Goal: Information Seeking & Learning: Learn about a topic

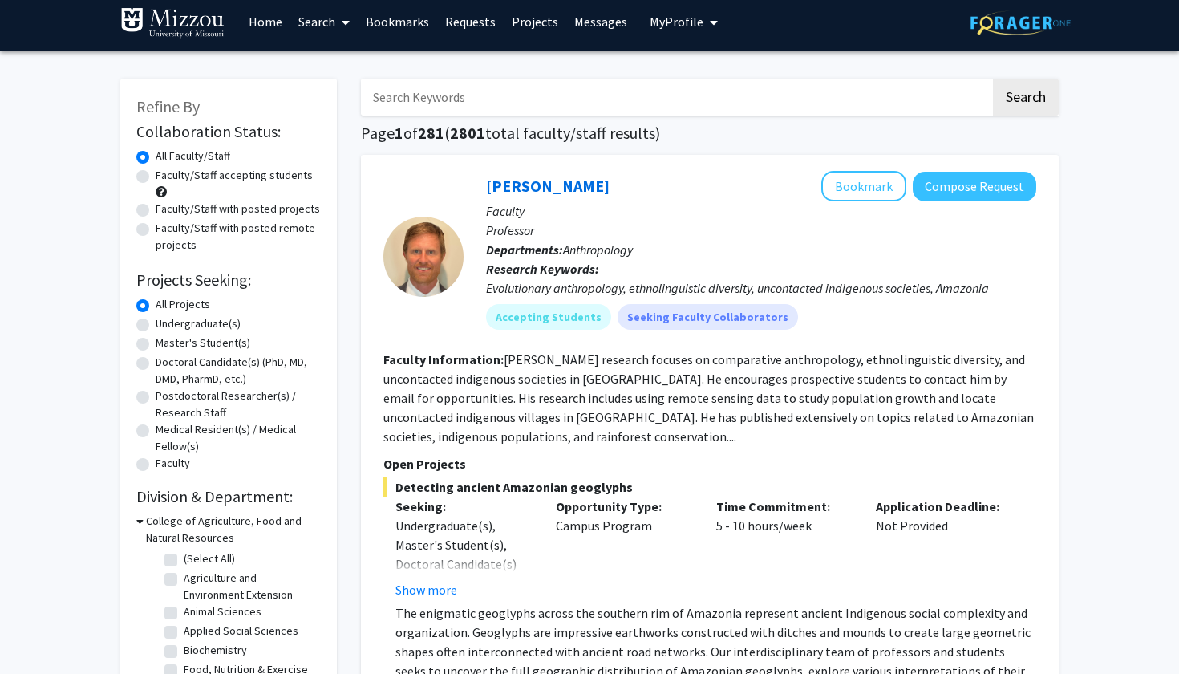
scroll to position [9, 0]
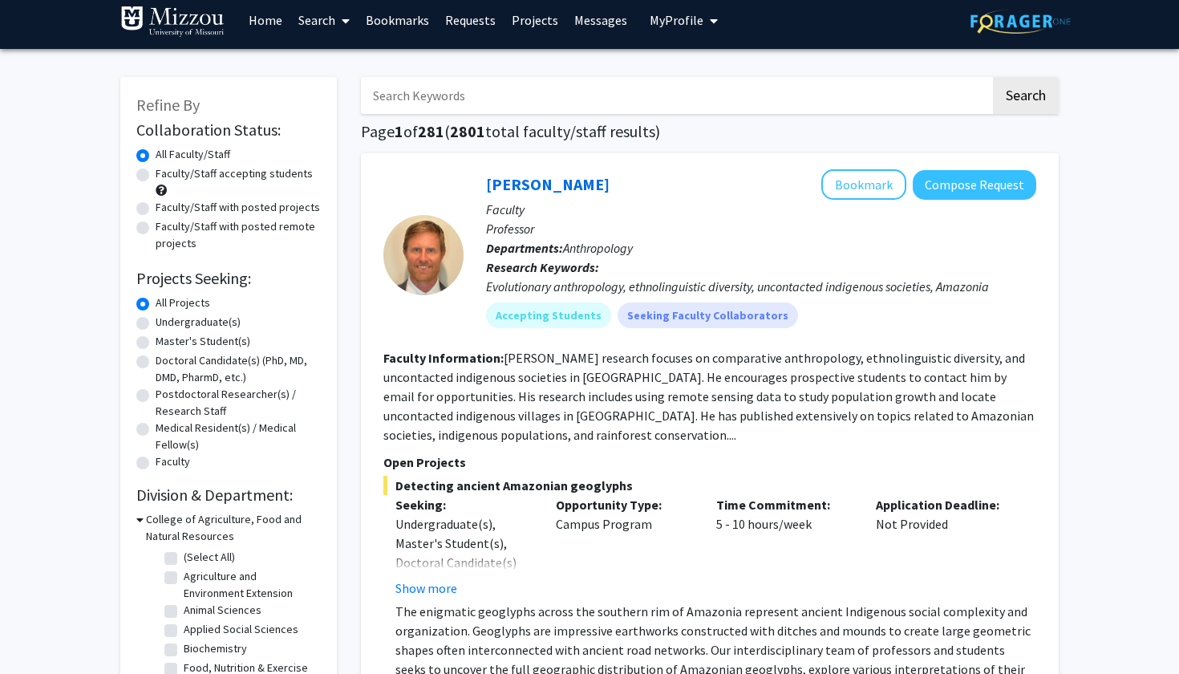
click at [268, 22] on link "Home" at bounding box center [266, 20] width 50 height 56
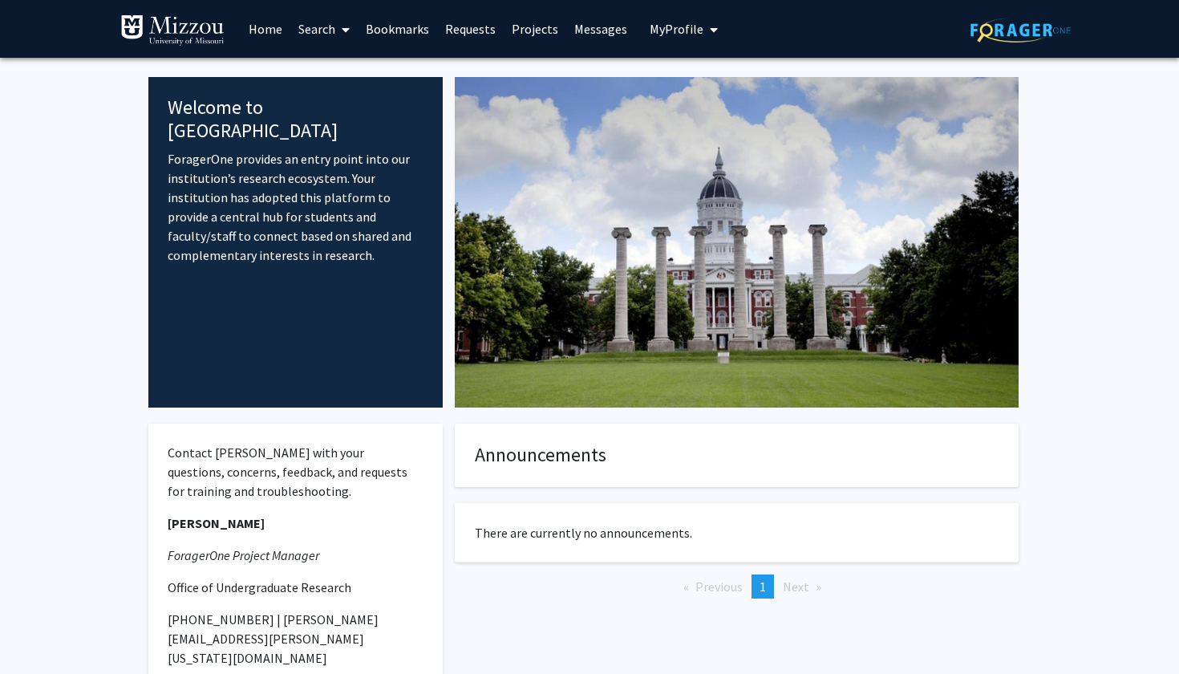
click at [1017, 28] on img at bounding box center [1021, 30] width 100 height 25
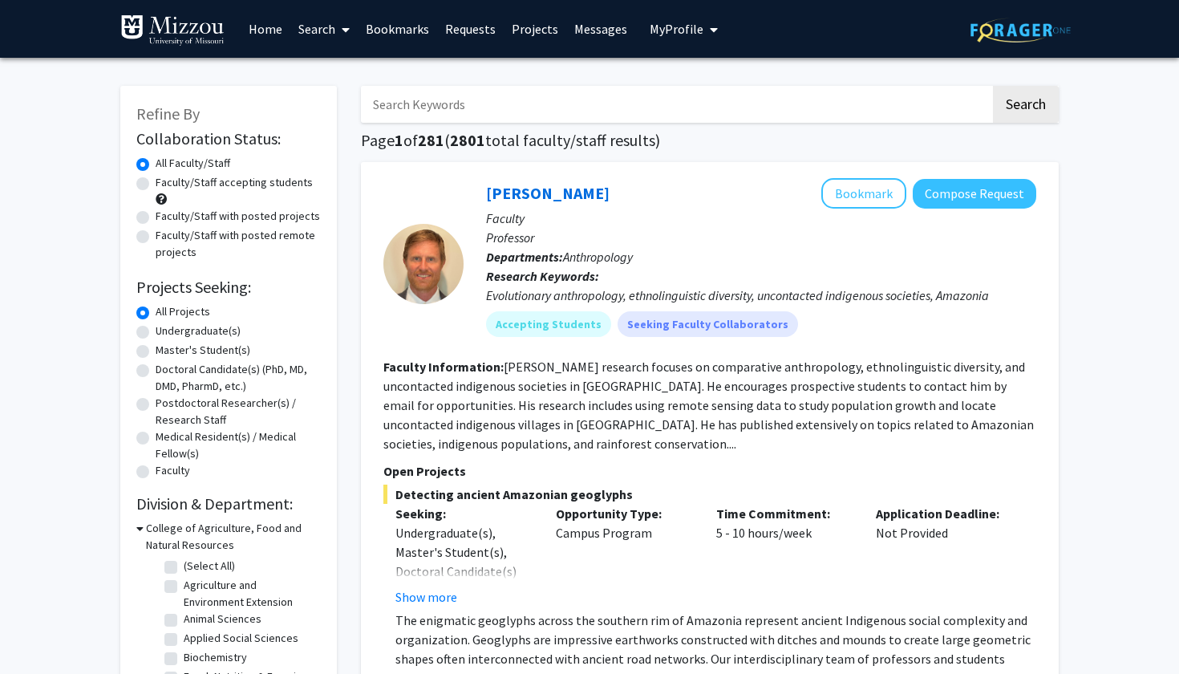
click at [675, 30] on span "My Profile" at bounding box center [677, 29] width 54 height 16
click at [725, 127] on link "Account Settings" at bounding box center [733, 124] width 144 height 19
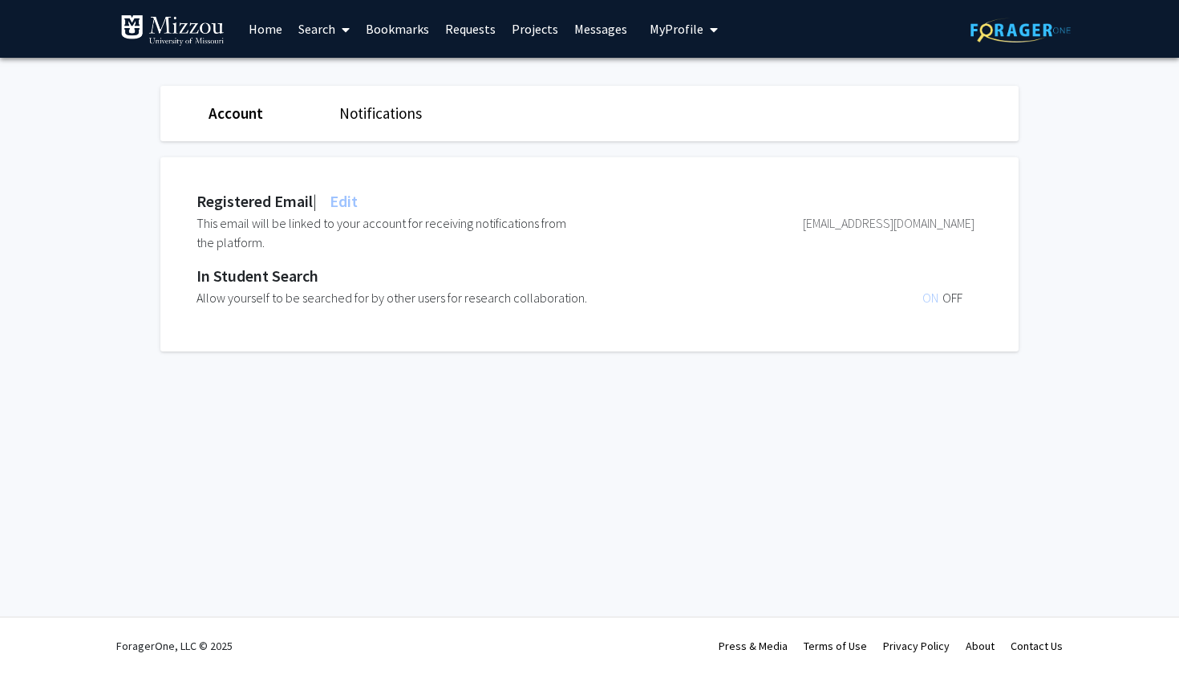
click at [225, 116] on link "Account" at bounding box center [236, 112] width 55 height 19
click at [712, 34] on button "My Profile" at bounding box center [684, 29] width 78 height 58
click at [720, 95] on span "View Profile" at bounding box center [749, 92] width 97 height 18
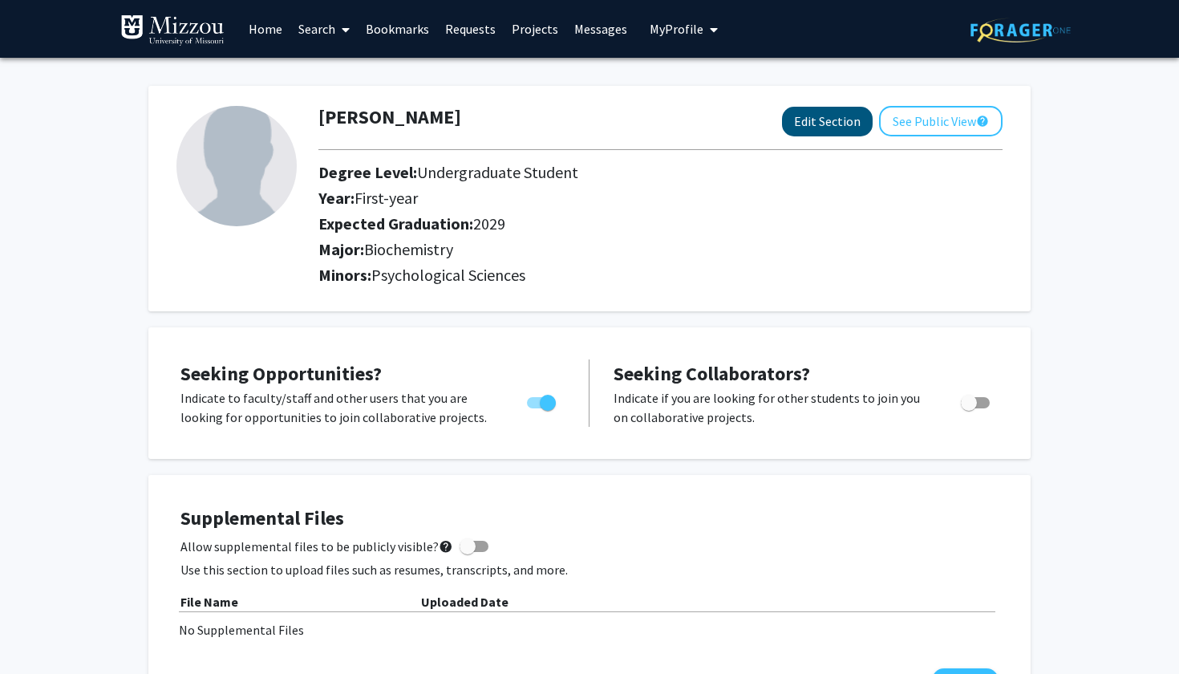
click at [821, 120] on button "Edit Section" at bounding box center [827, 122] width 91 height 30
select select "first-year"
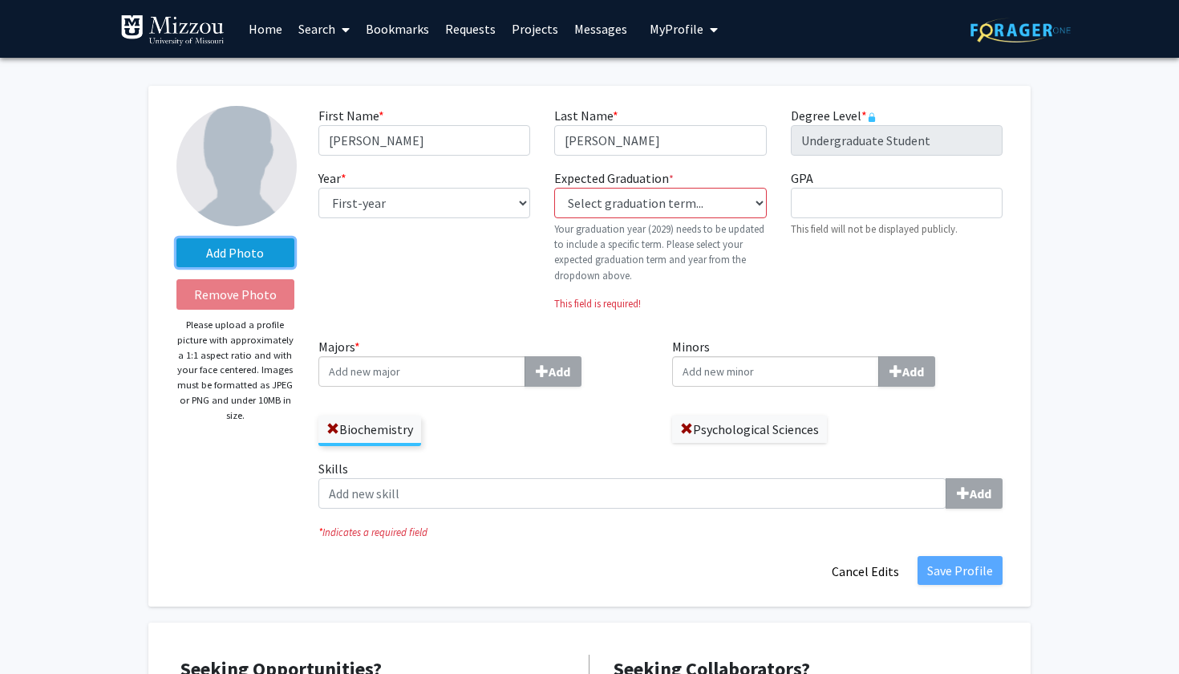
click at [229, 255] on label "Add Photo" at bounding box center [235, 252] width 118 height 29
click at [0, 0] on input "Add Photo" at bounding box center [0, 0] width 0 height 0
click at [261, 259] on label "Add Photo" at bounding box center [235, 252] width 118 height 29
click at [0, 0] on input "Add Photo" at bounding box center [0, 0] width 0 height 0
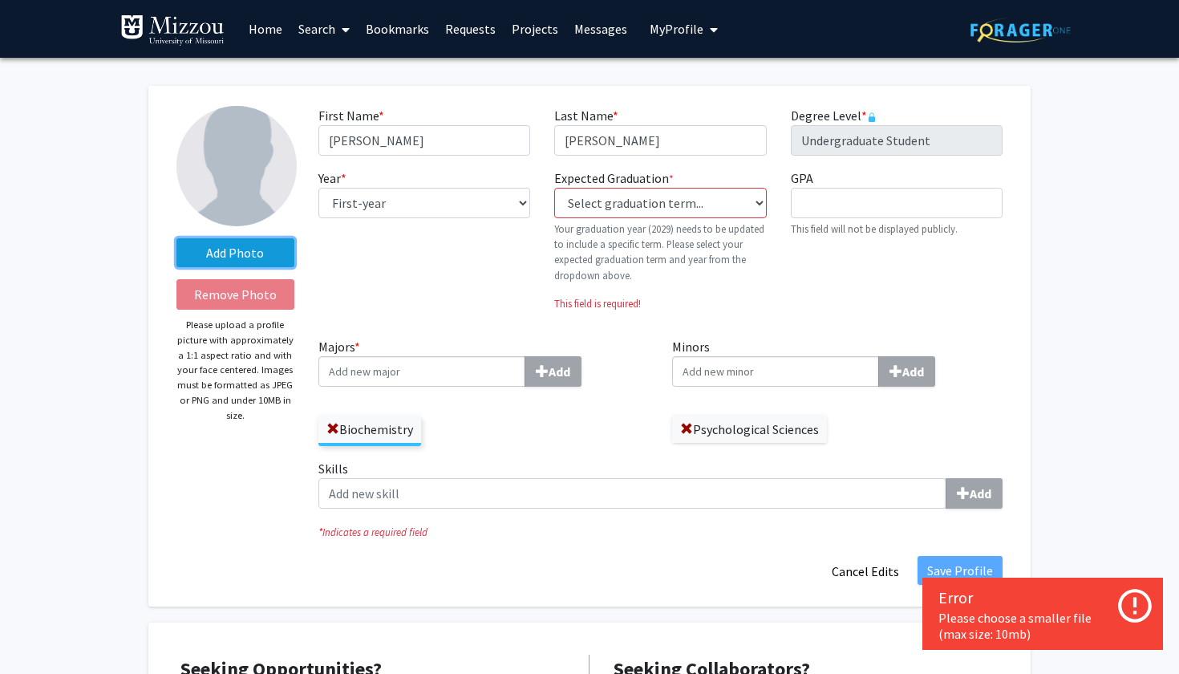
click at [237, 257] on label "Add Photo" at bounding box center [235, 252] width 118 height 29
click at [0, 0] on input "Add Photo" at bounding box center [0, 0] width 0 height 0
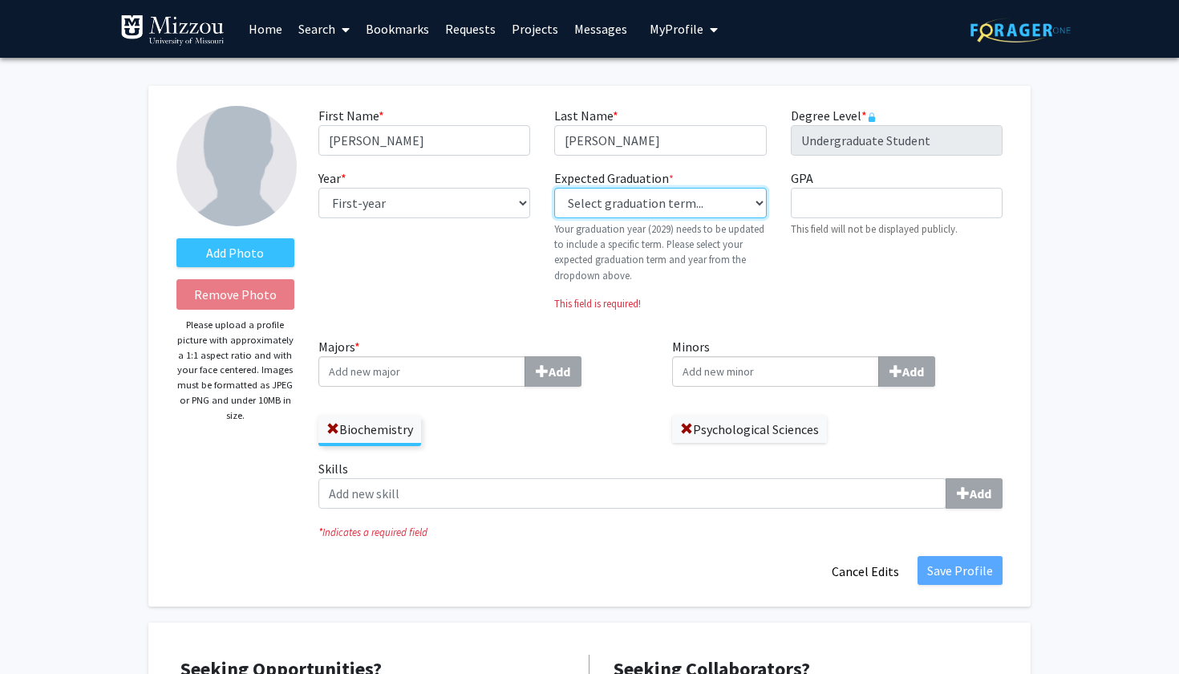
select select "46: spring_2029"
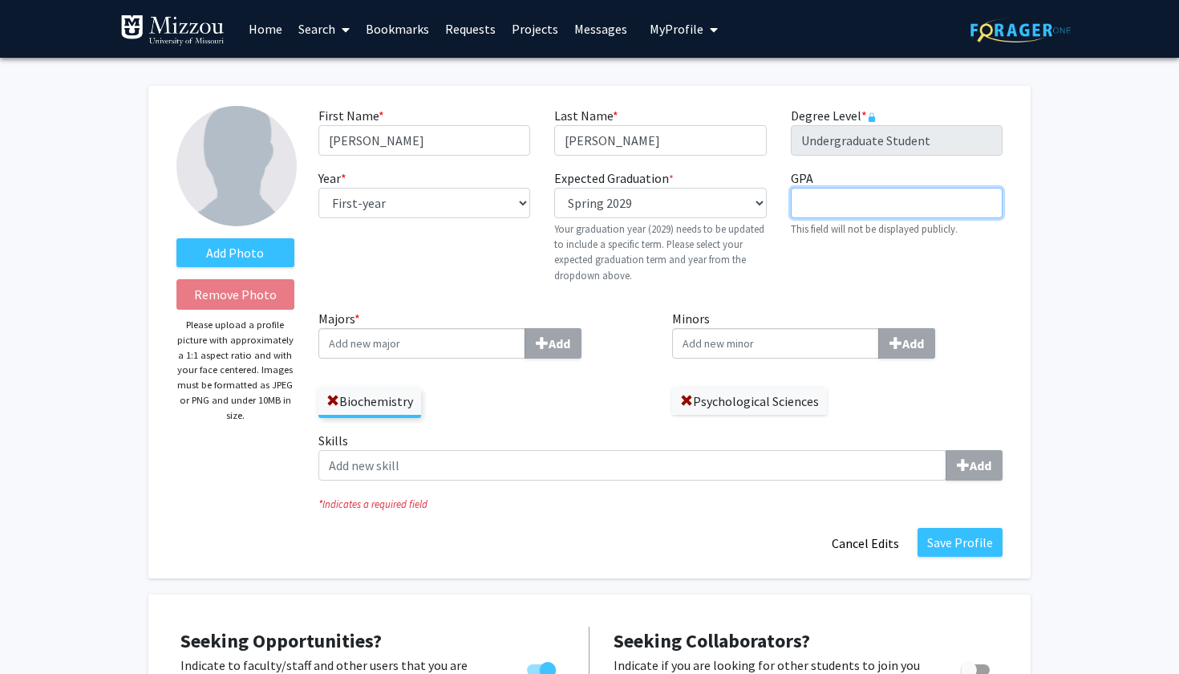
click at [833, 205] on input "GPA required" at bounding box center [897, 203] width 212 height 30
click at [815, 266] on div "GPA required This field will not be displayed publicly." at bounding box center [897, 232] width 236 height 128
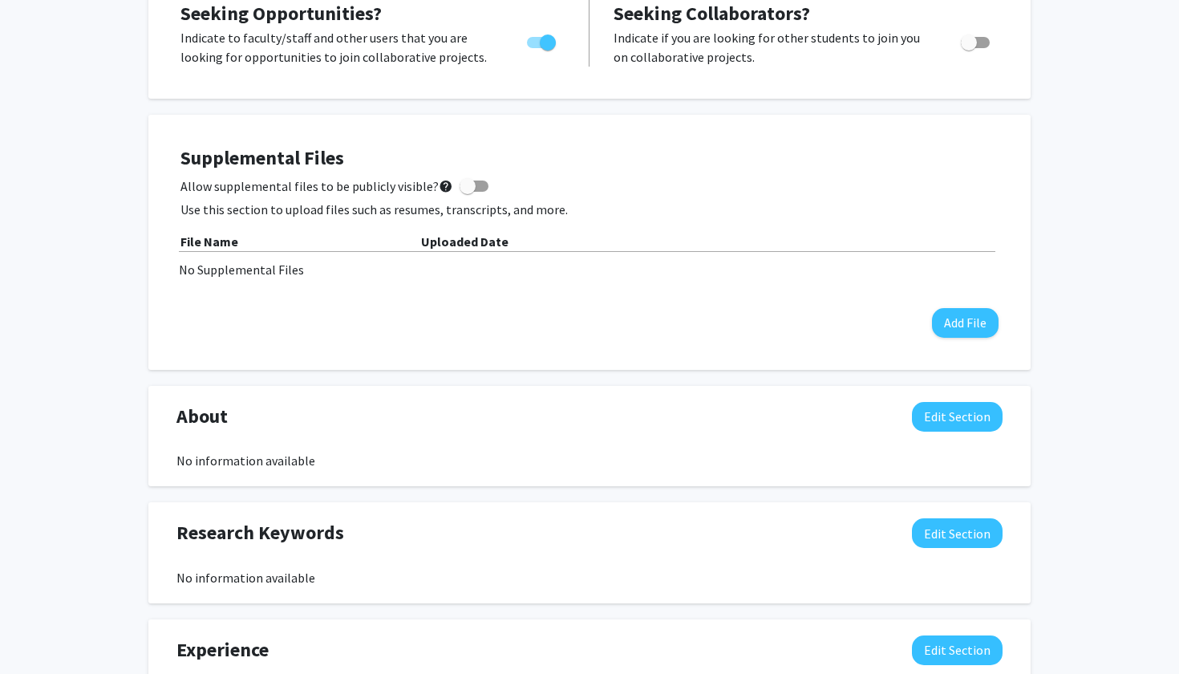
scroll to position [634, 0]
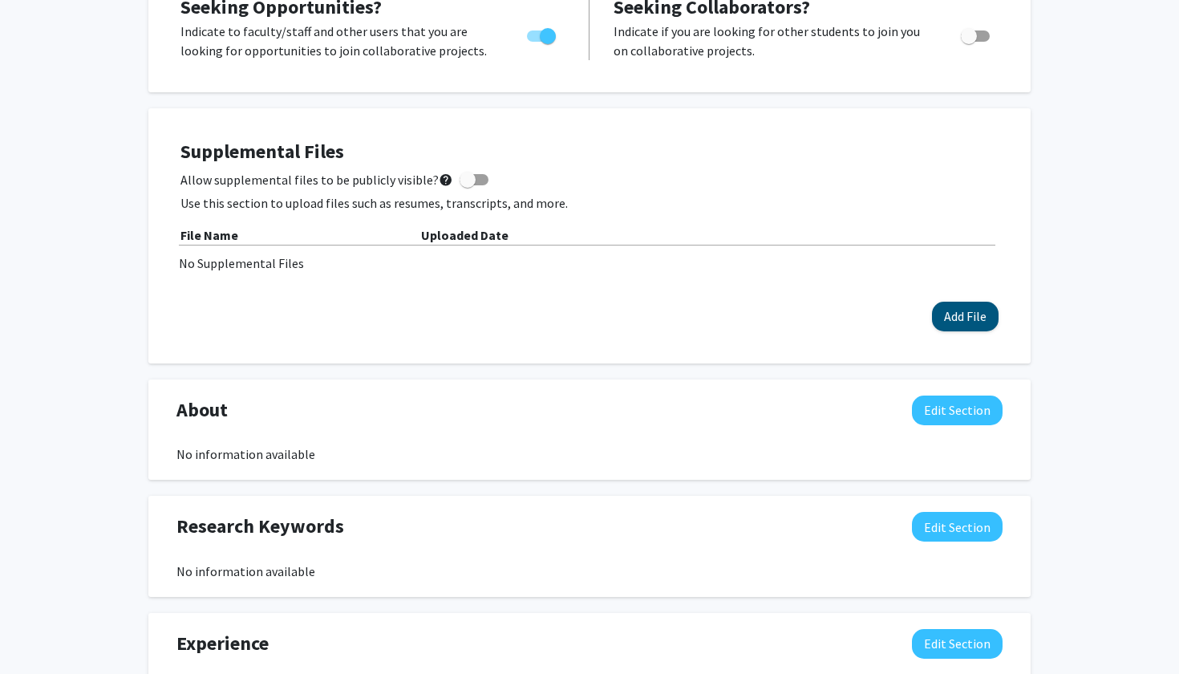
click at [973, 322] on button "Add File" at bounding box center [965, 317] width 67 height 30
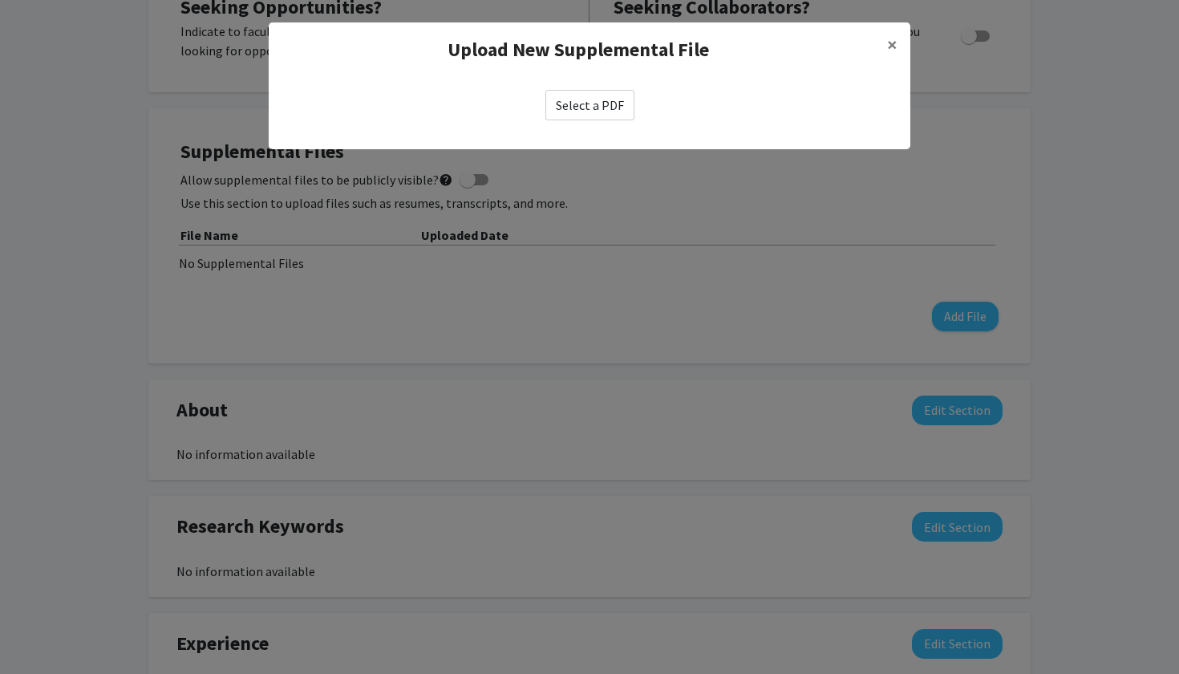
click at [601, 108] on label "Select a PDF" at bounding box center [589, 105] width 89 height 30
click at [0, 0] on input "Select a PDF" at bounding box center [0, 0] width 0 height 0
click at [896, 43] on span "×" at bounding box center [892, 44] width 10 height 25
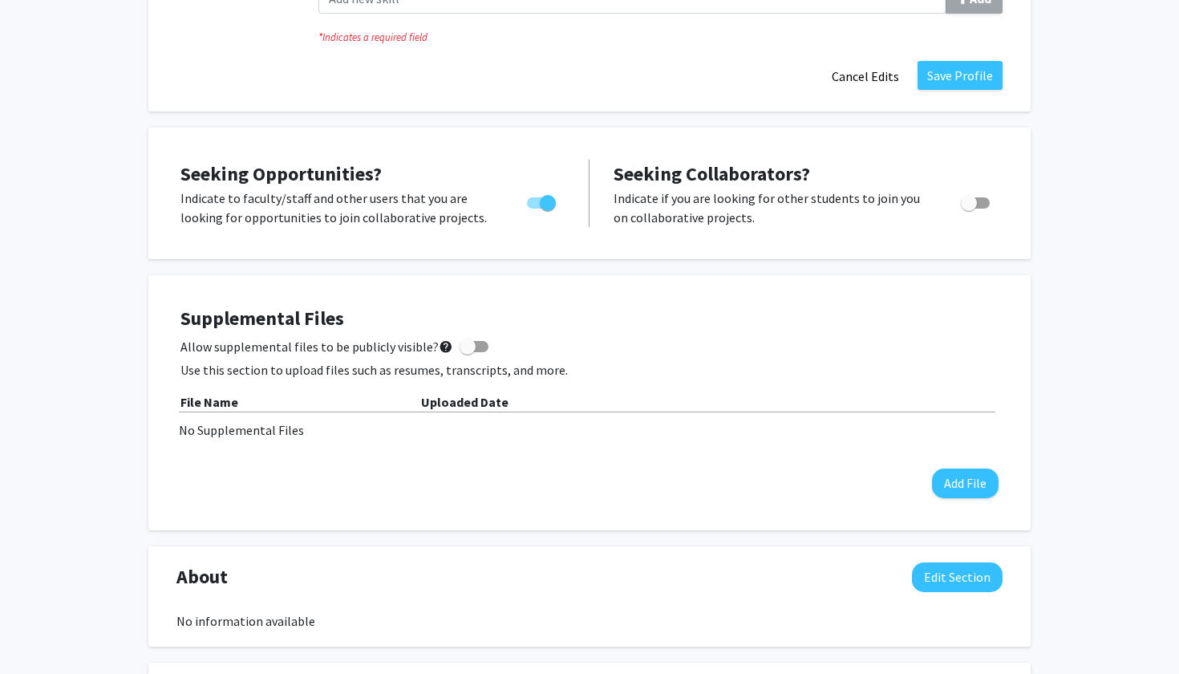
scroll to position [460, 0]
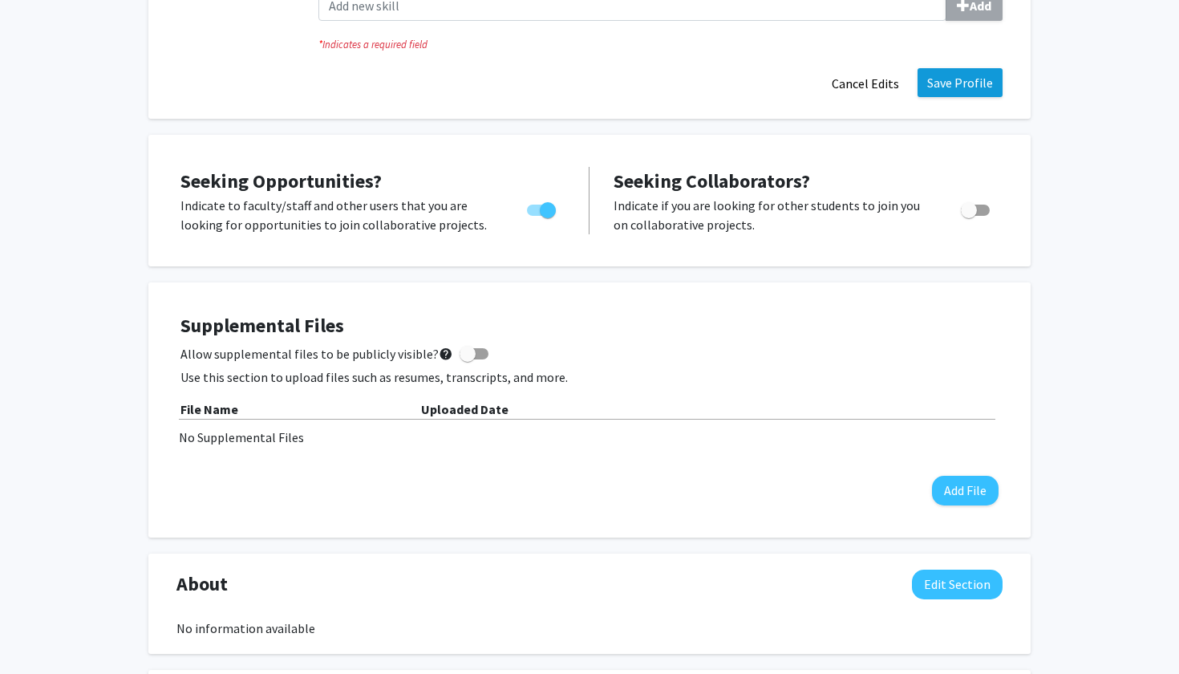
click at [964, 83] on button "Save Profile" at bounding box center [960, 82] width 85 height 29
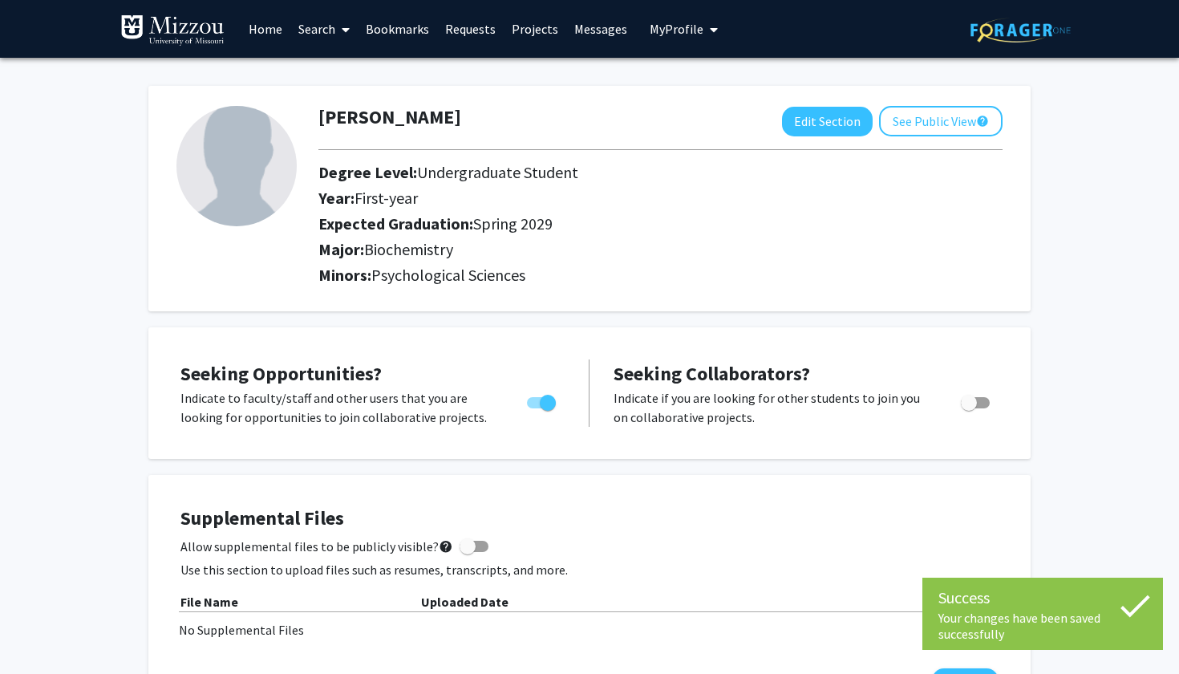
scroll to position [0, 0]
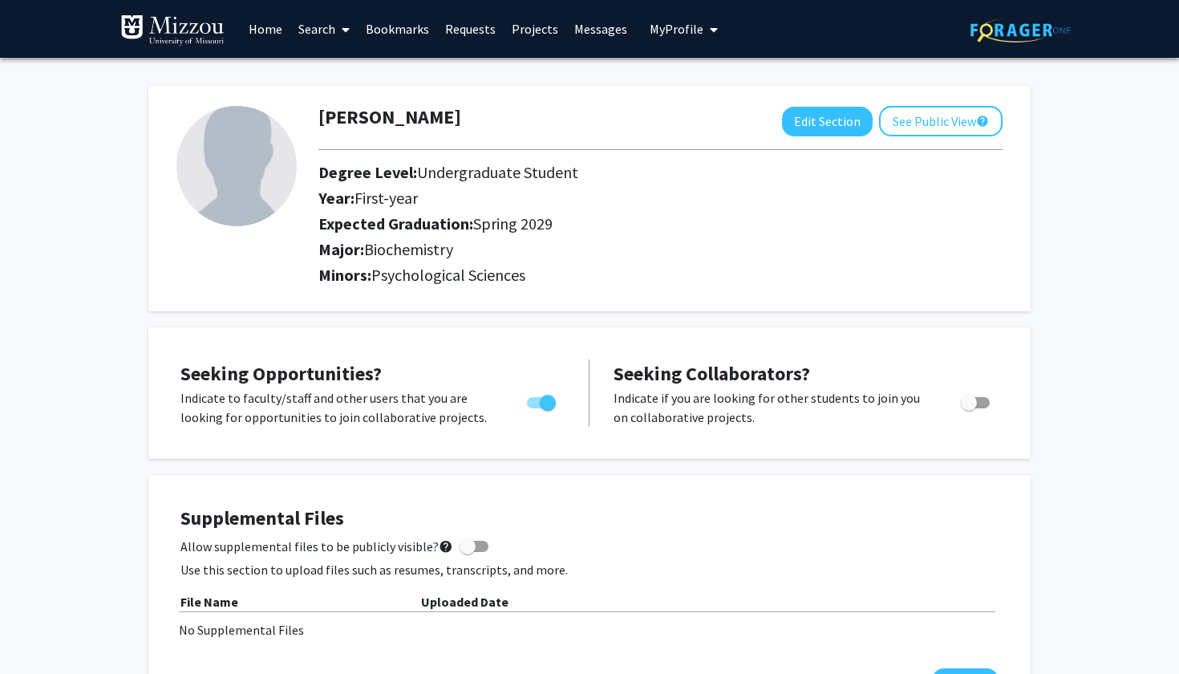
click at [303, 28] on link "Search" at bounding box center [323, 29] width 67 height 56
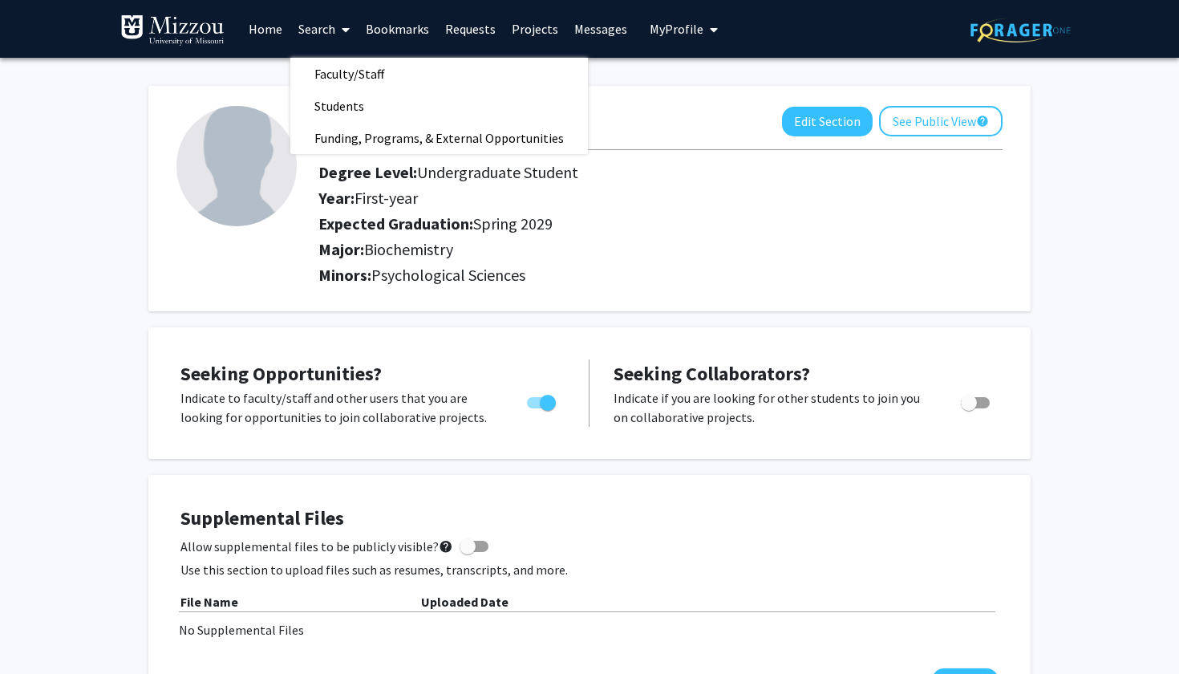
click at [270, 28] on link "Home" at bounding box center [266, 29] width 50 height 56
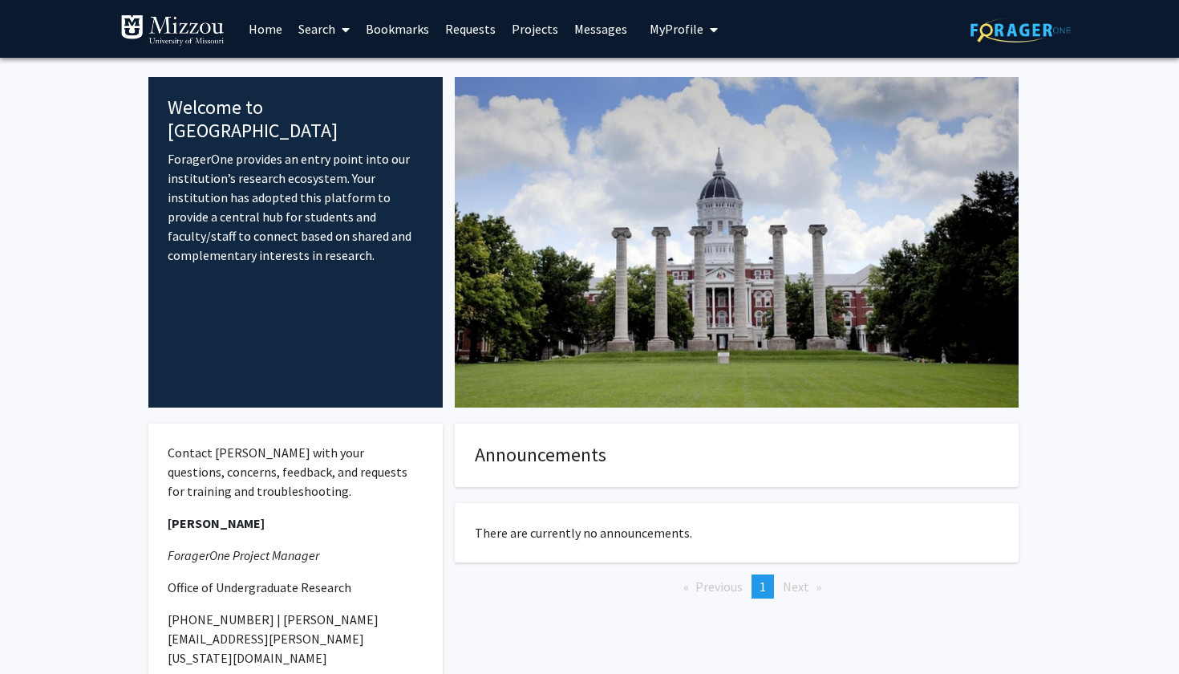
click at [323, 24] on link "Search" at bounding box center [323, 29] width 67 height 56
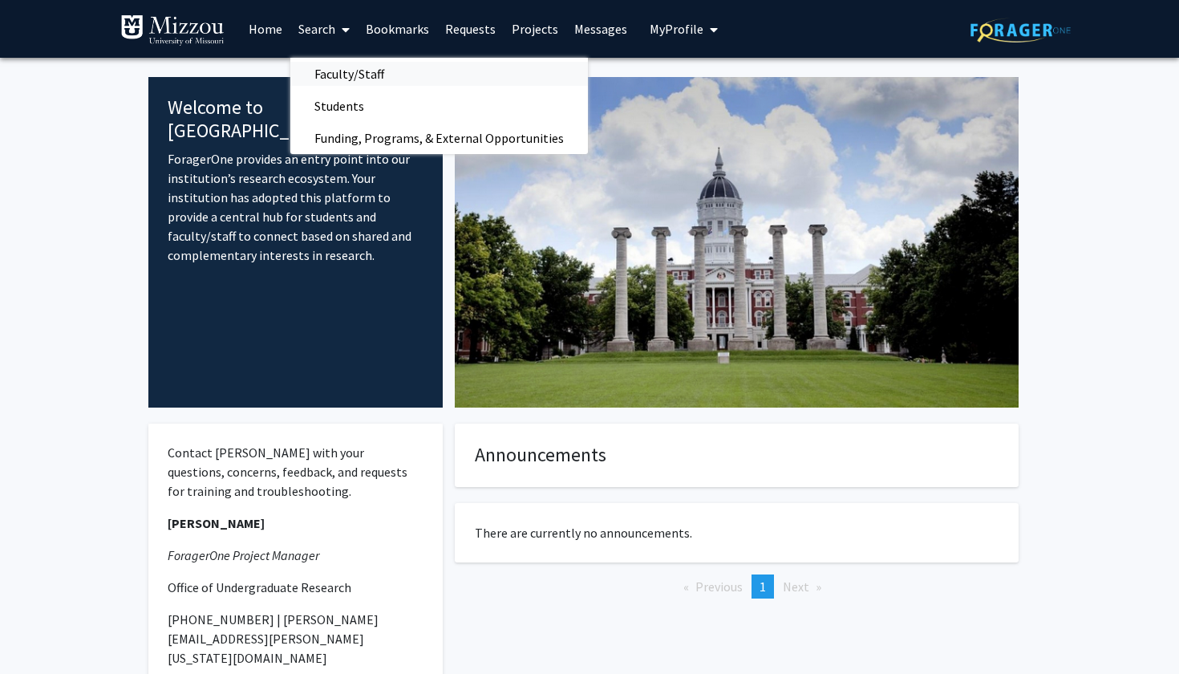
click at [358, 75] on span "Faculty/Staff" at bounding box center [349, 74] width 118 height 32
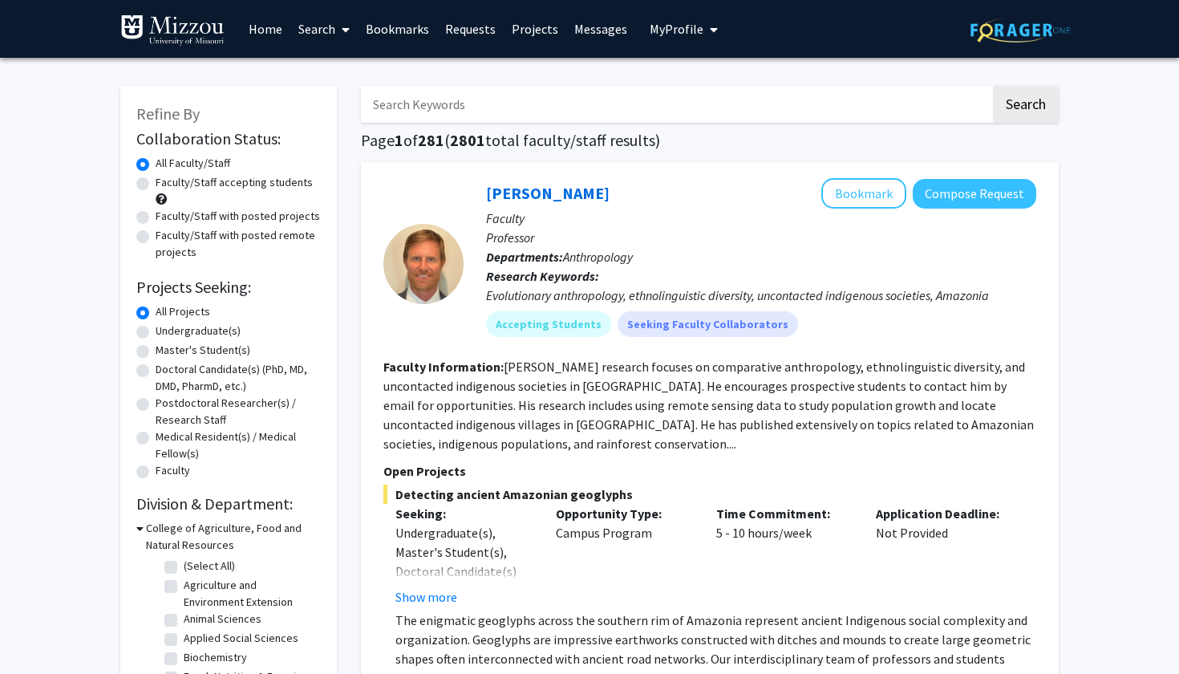
click at [209, 186] on label "Faculty/Staff accepting students" at bounding box center [234, 182] width 157 height 17
click at [166, 184] on input "Faculty/Staff accepting students" at bounding box center [161, 179] width 10 height 10
radio input "true"
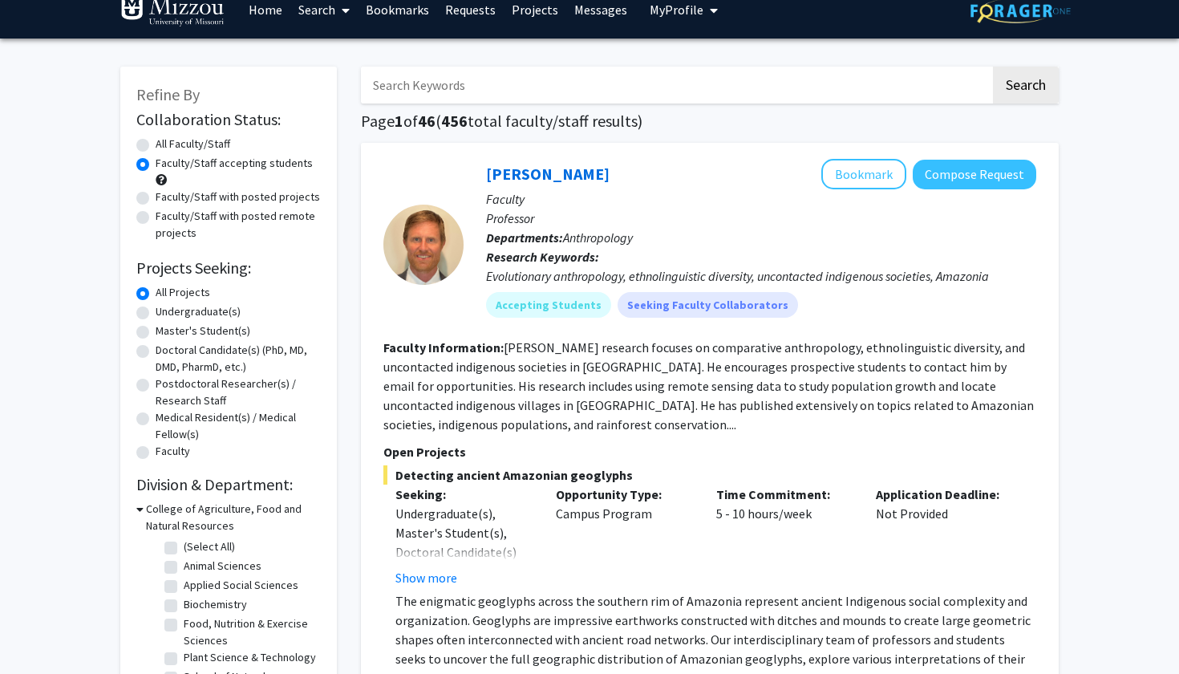
click at [184, 314] on label "Undergraduate(s)" at bounding box center [198, 311] width 85 height 17
click at [166, 314] on input "Undergraduate(s)" at bounding box center [161, 308] width 10 height 10
radio input "true"
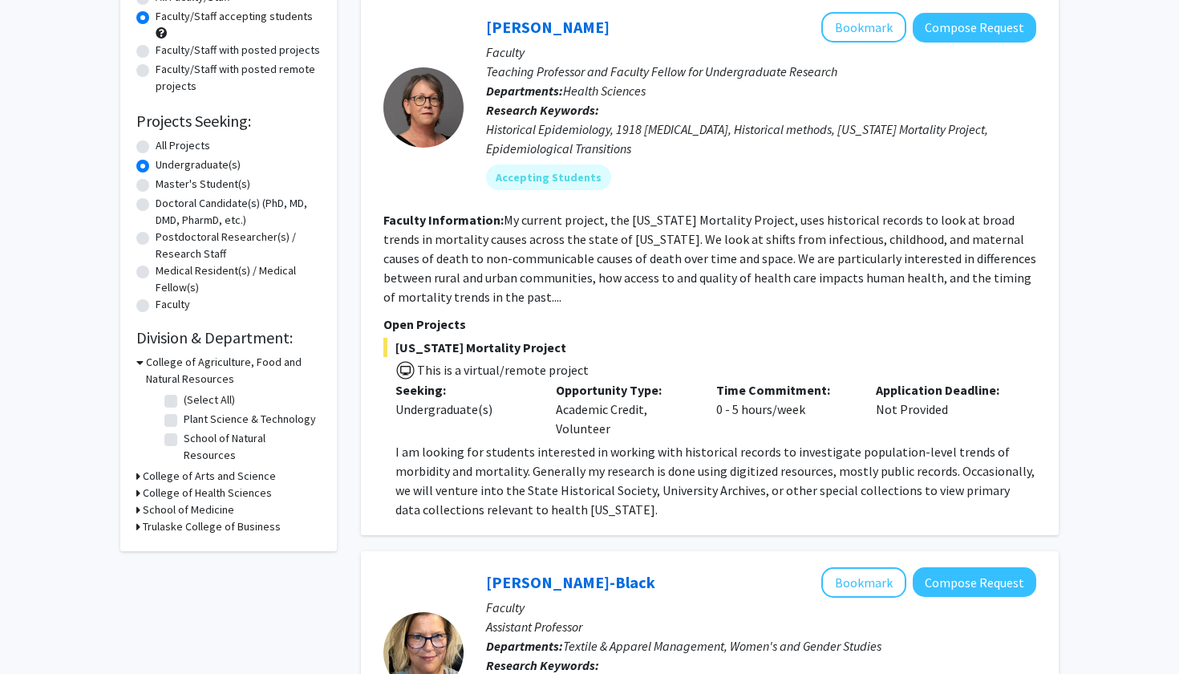
scroll to position [158, 0]
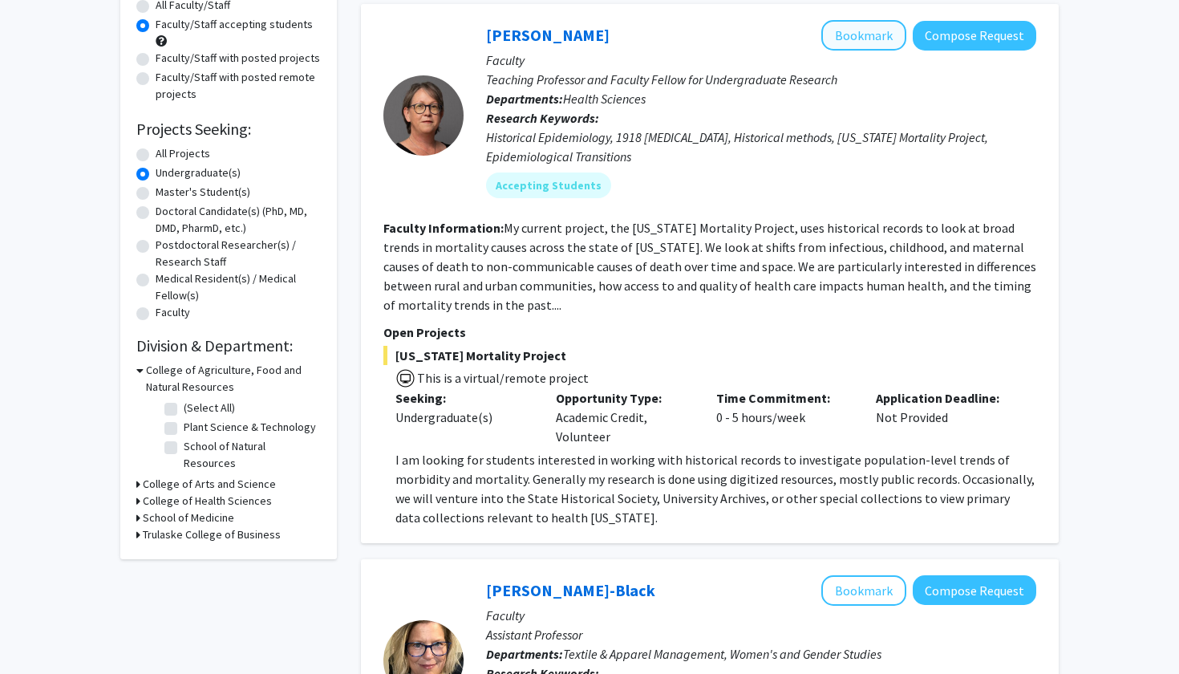
click at [844, 34] on button "Bookmark" at bounding box center [863, 35] width 85 height 30
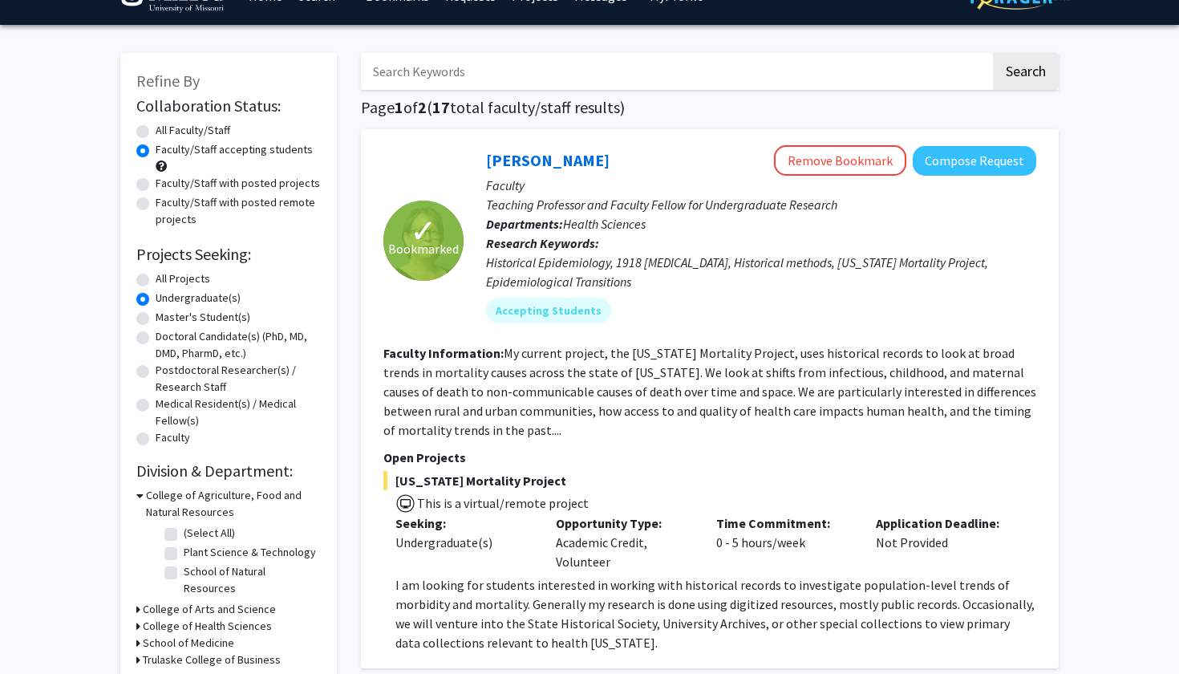
scroll to position [61, 0]
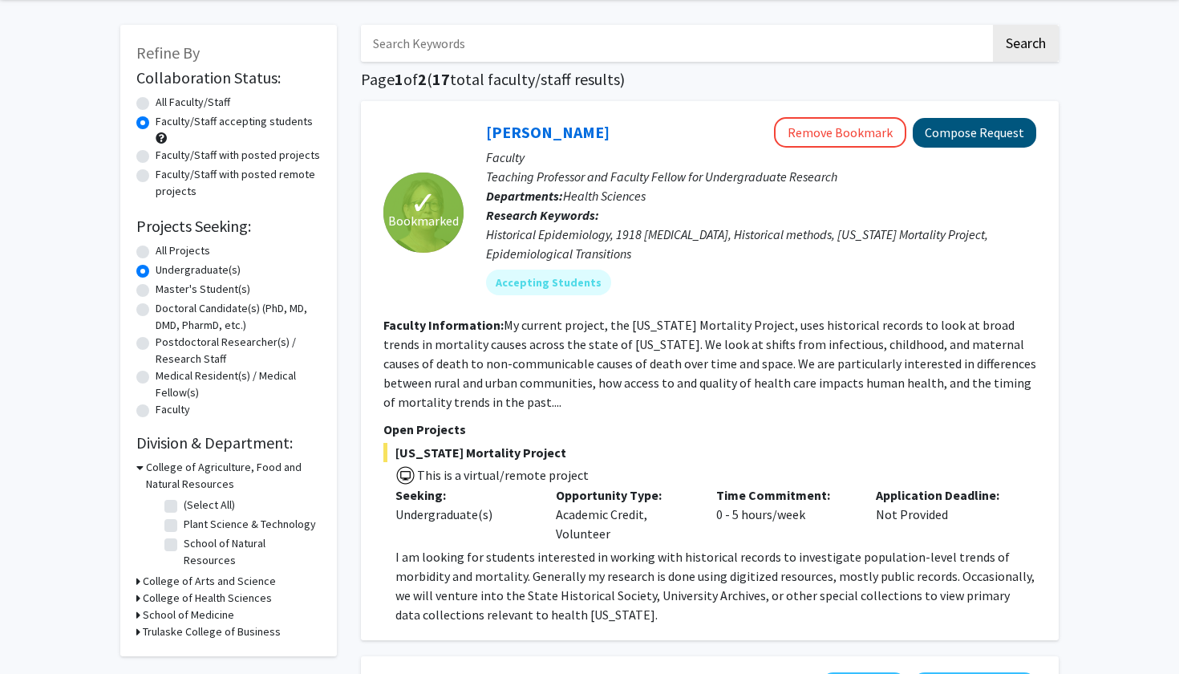
click at [976, 135] on button "Compose Request" at bounding box center [975, 133] width 124 height 30
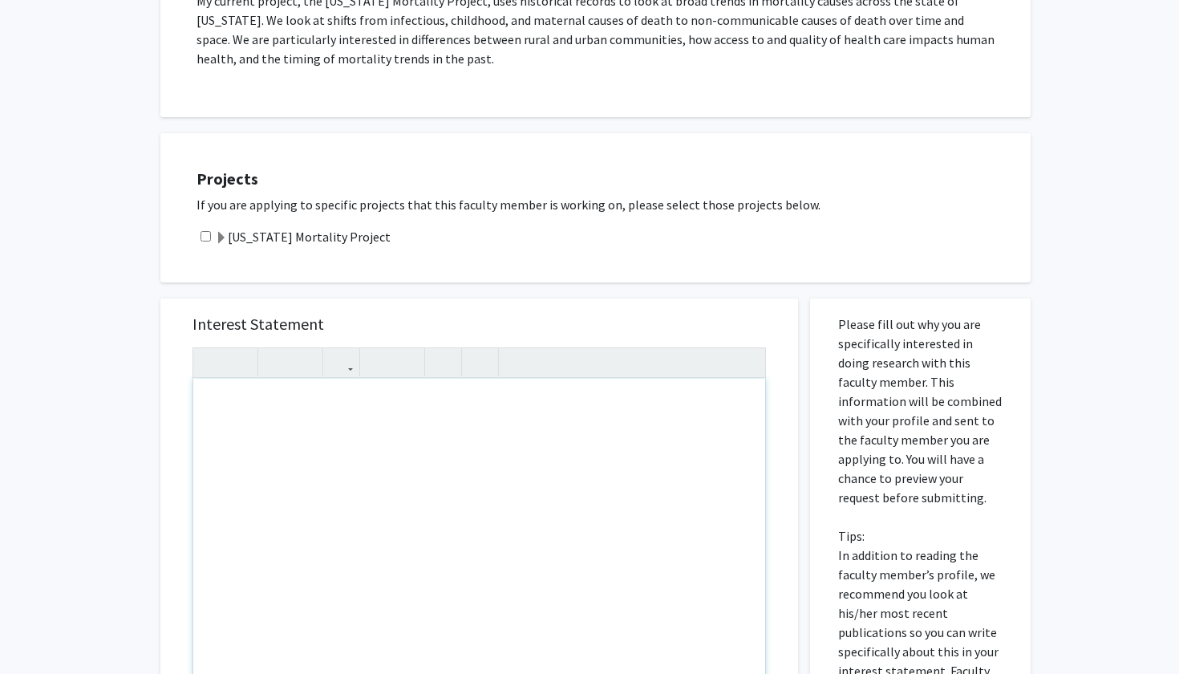
scroll to position [278, 0]
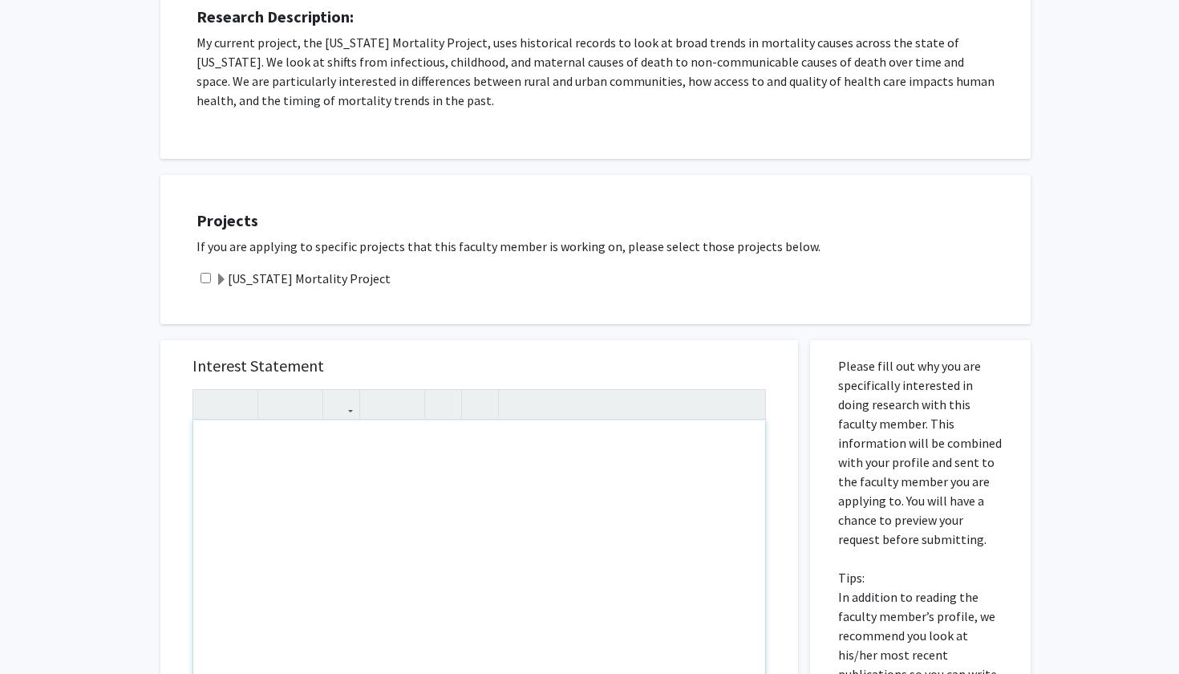
click at [632, 237] on div "Projects If you are applying to specific projects that this faculty member is w…" at bounding box center [605, 249] width 850 height 109
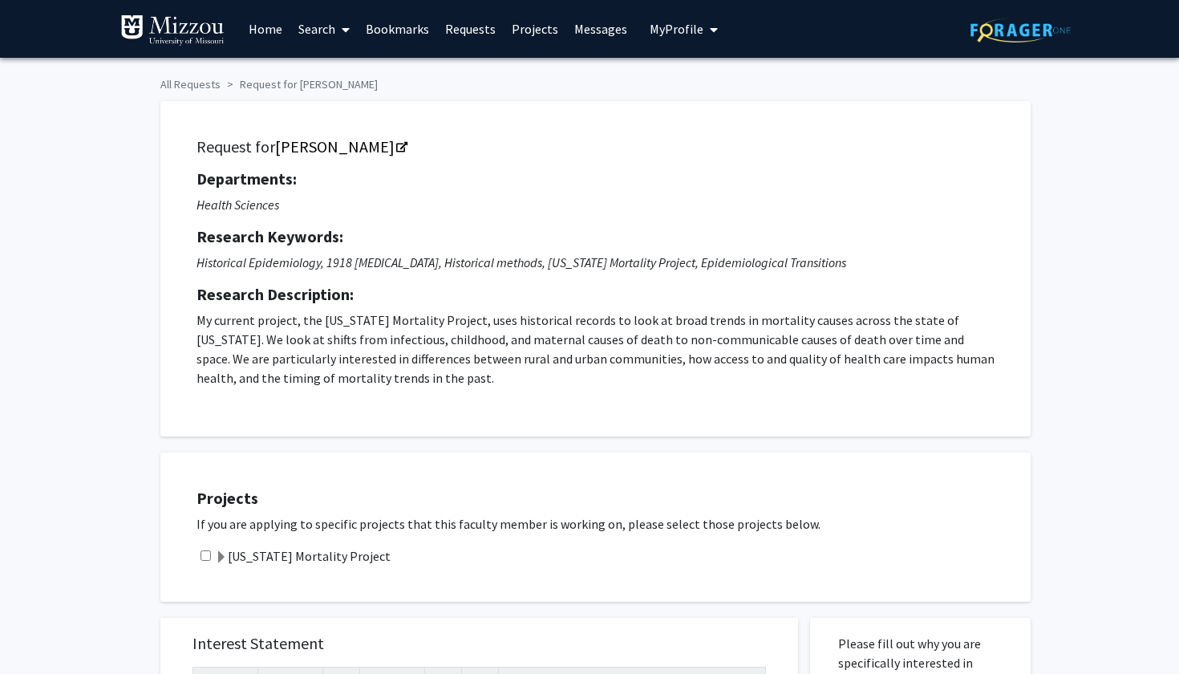
scroll to position [0, 0]
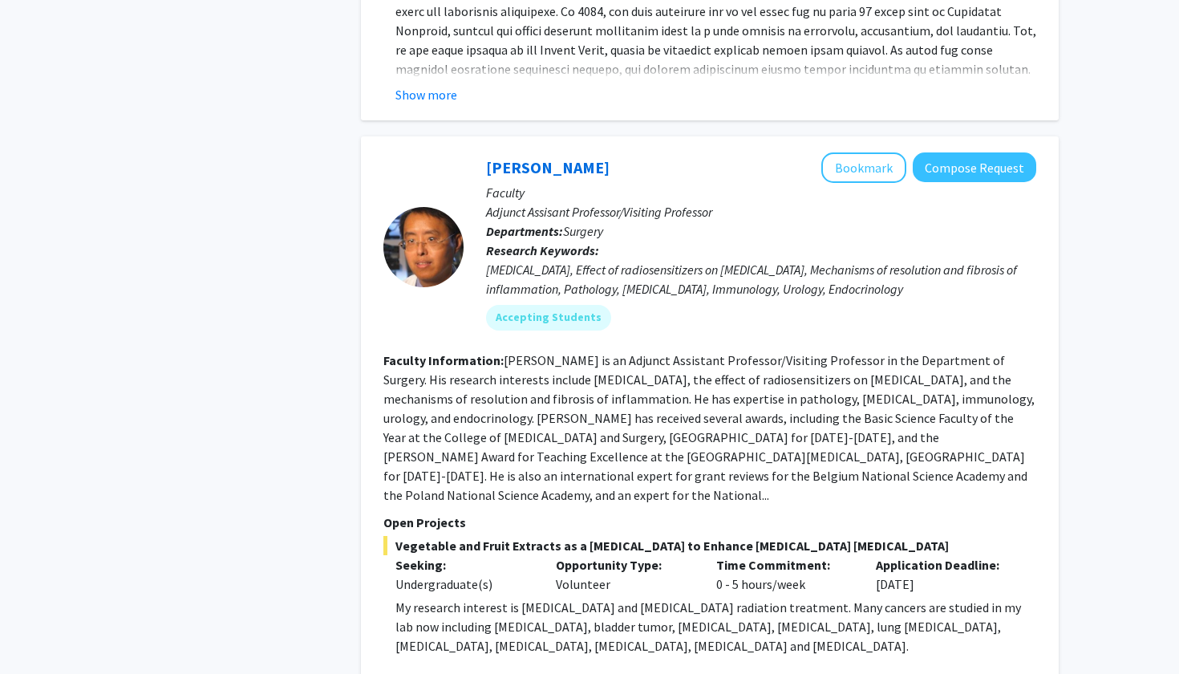
scroll to position [5620, 0]
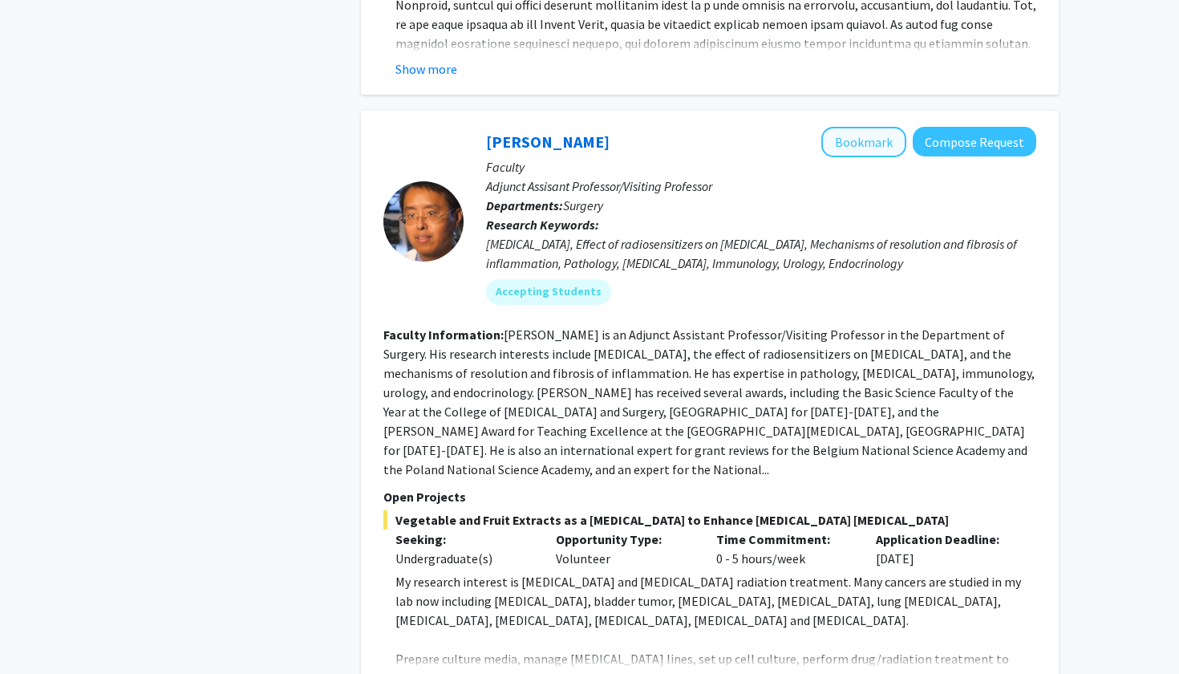
click at [861, 127] on button "Bookmark" at bounding box center [863, 142] width 85 height 30
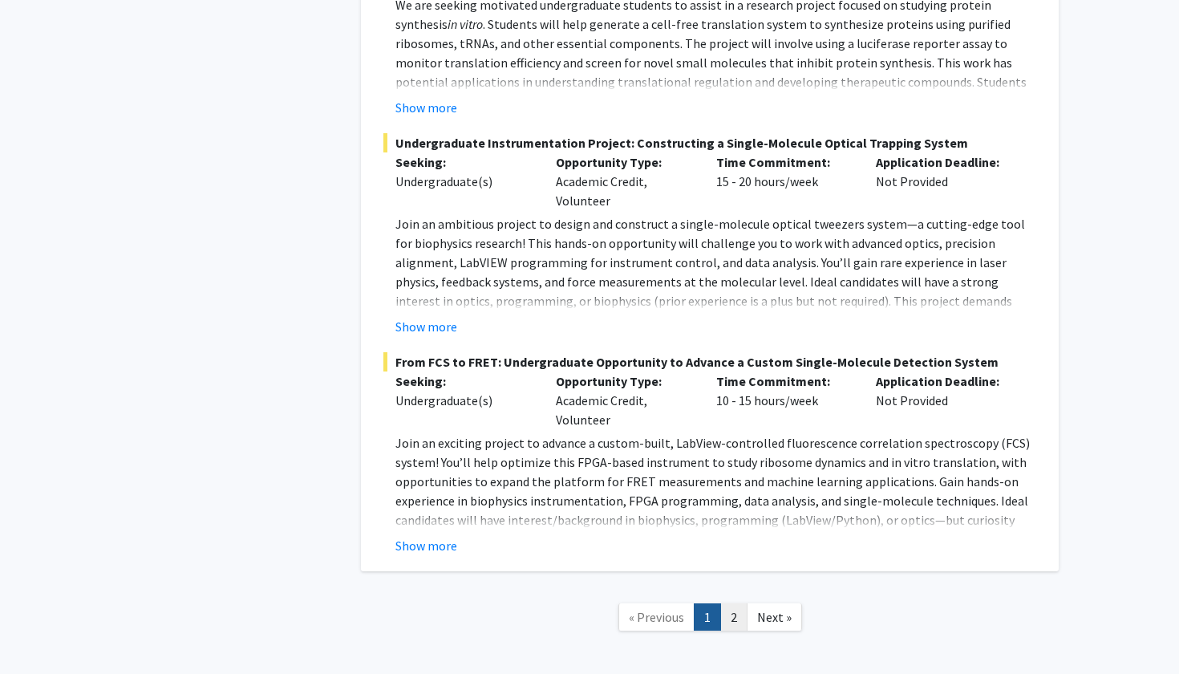
scroll to position [8025, 0]
click at [732, 604] on link "2" at bounding box center [733, 618] width 27 height 28
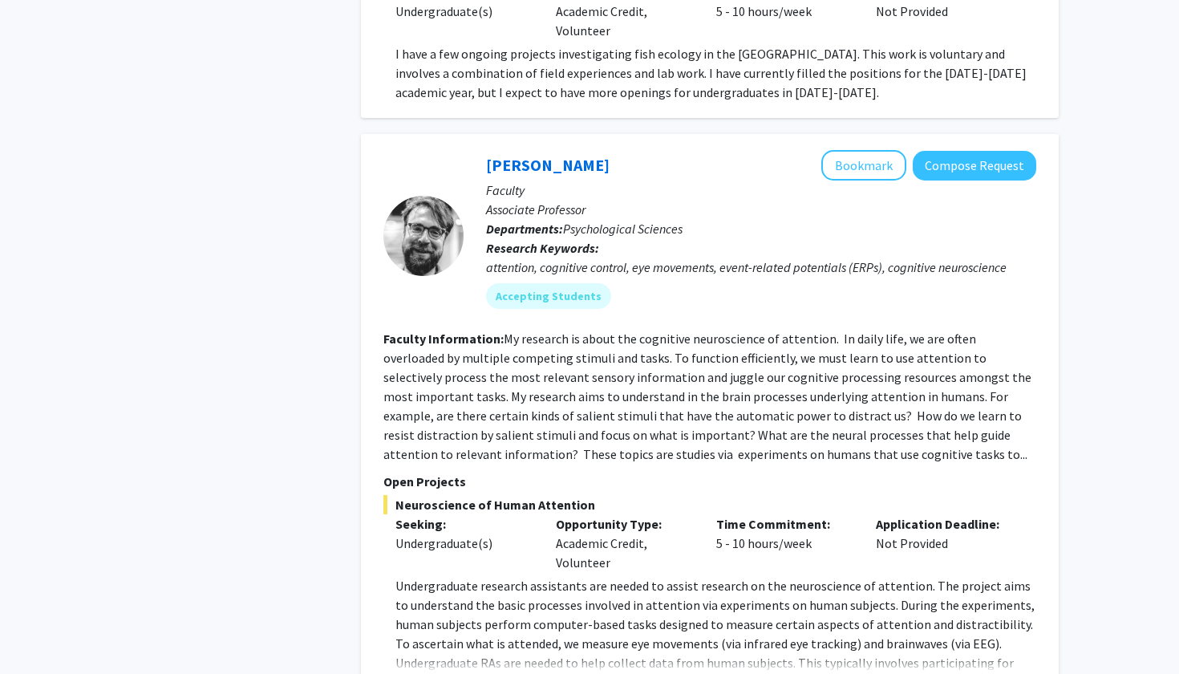
scroll to position [1137, 0]
click at [861, 150] on button "Bookmark" at bounding box center [863, 165] width 85 height 30
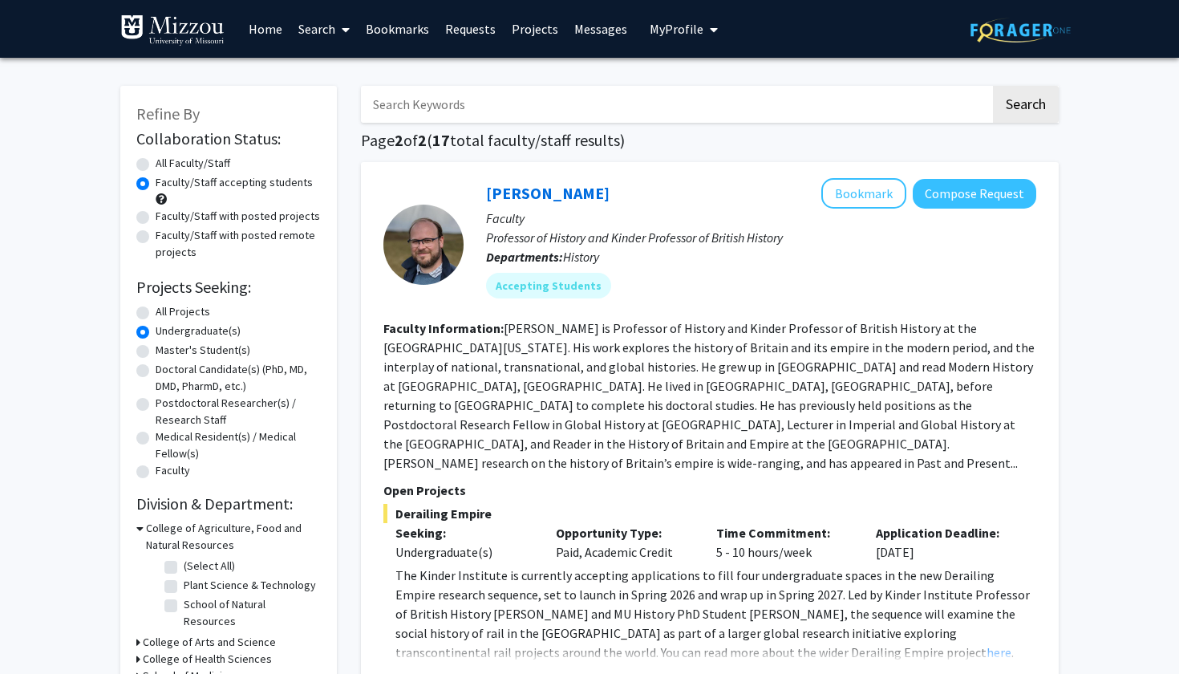
scroll to position [0, 0]
click at [421, 32] on link "Bookmarks" at bounding box center [397, 29] width 79 height 56
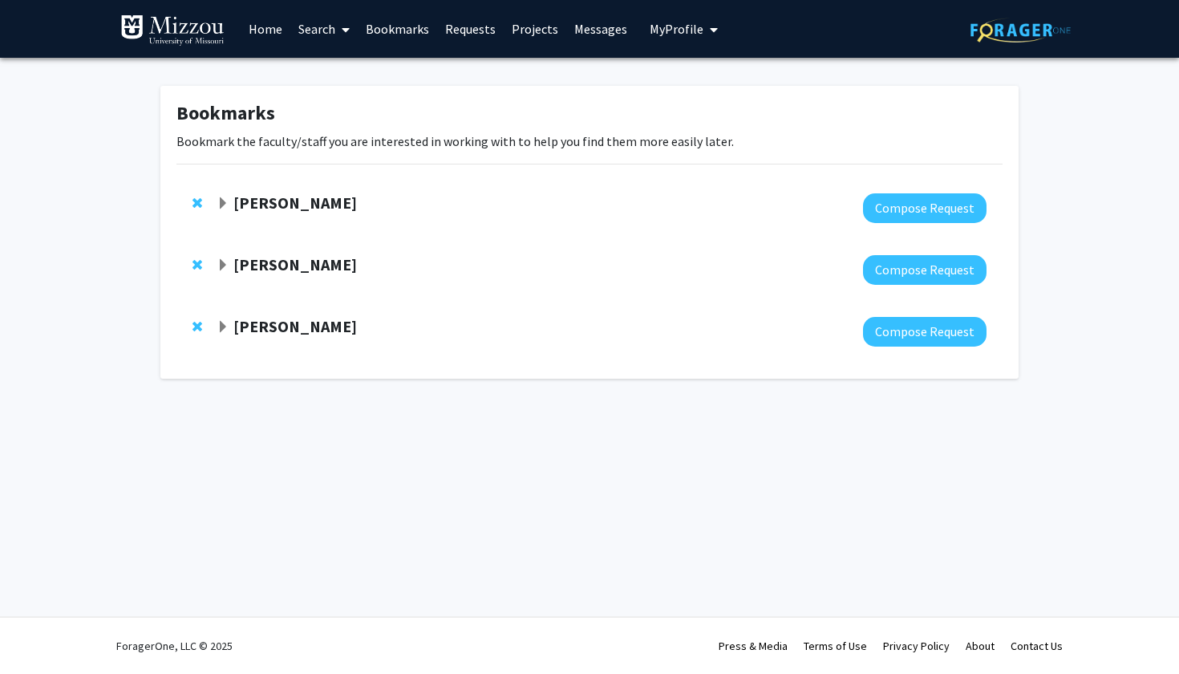
click at [221, 201] on span "Expand Carolyn Orbann Bookmark" at bounding box center [223, 203] width 13 height 13
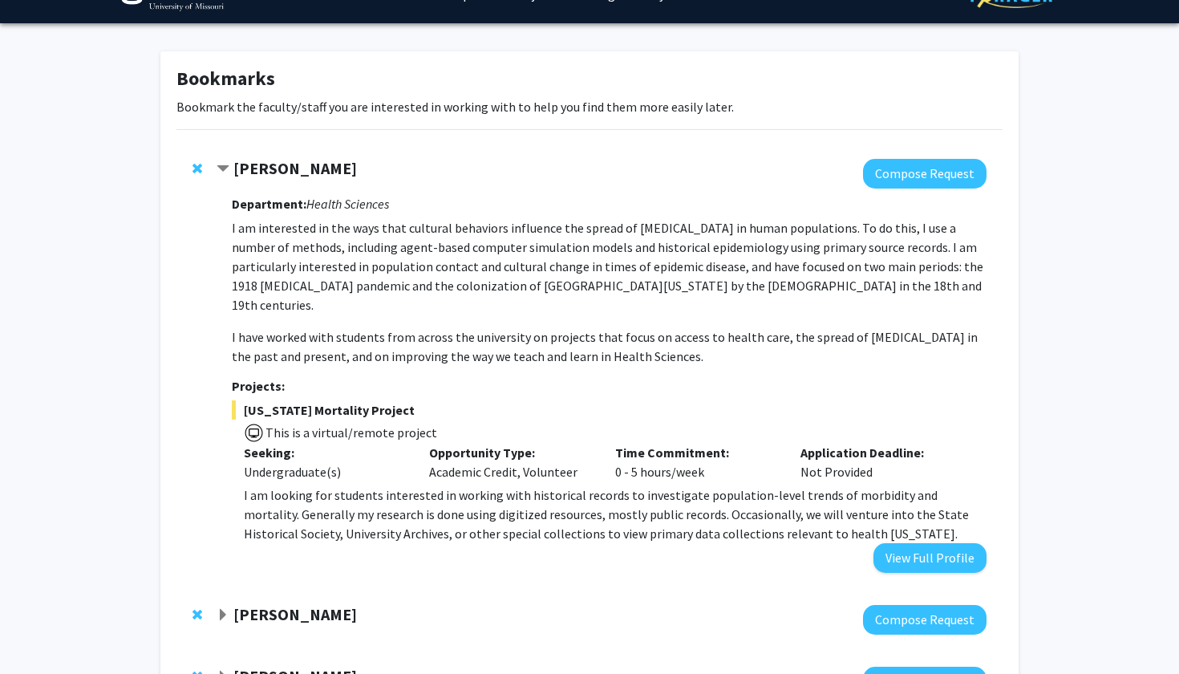
scroll to position [35, 0]
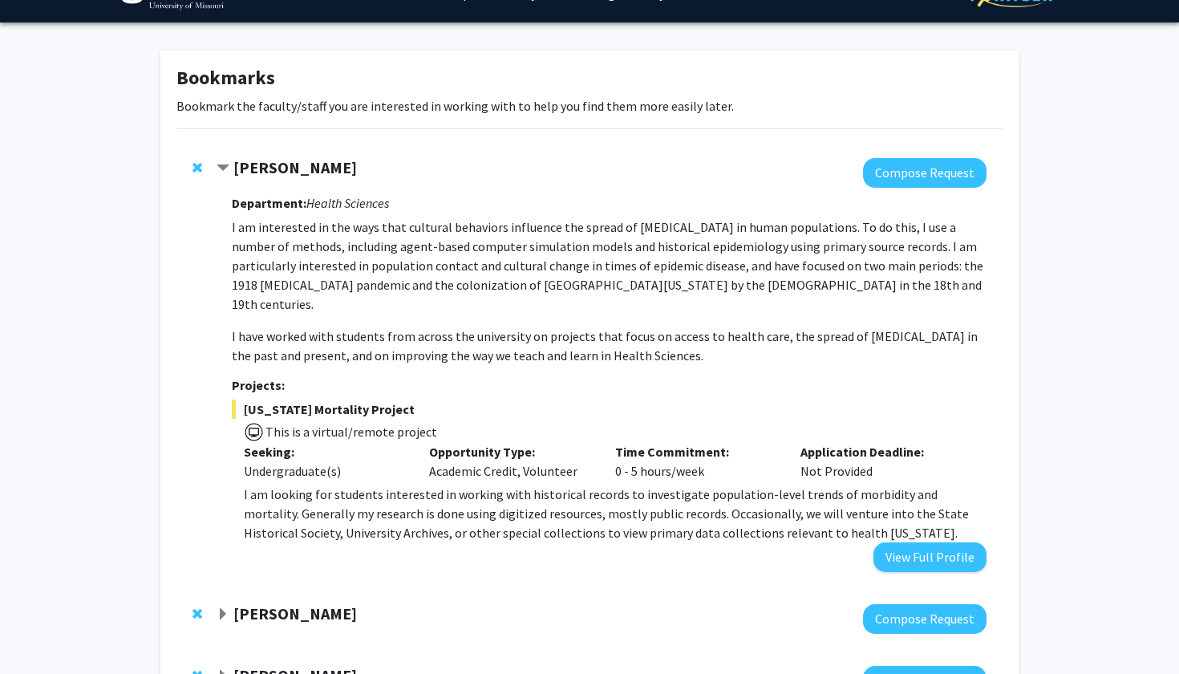
click at [220, 168] on span "Contract Carolyn Orbann Bookmark" at bounding box center [223, 168] width 13 height 13
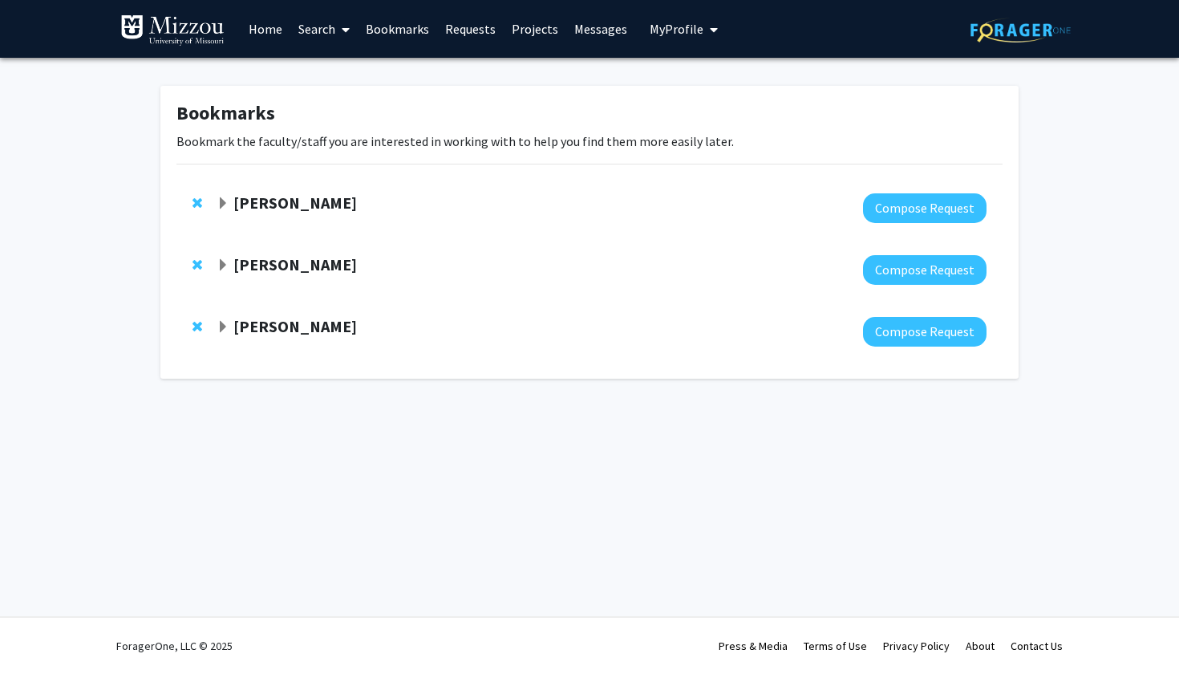
scroll to position [0, 0]
click at [223, 270] on span "Expand Yujiang Fang Bookmark" at bounding box center [223, 265] width 13 height 13
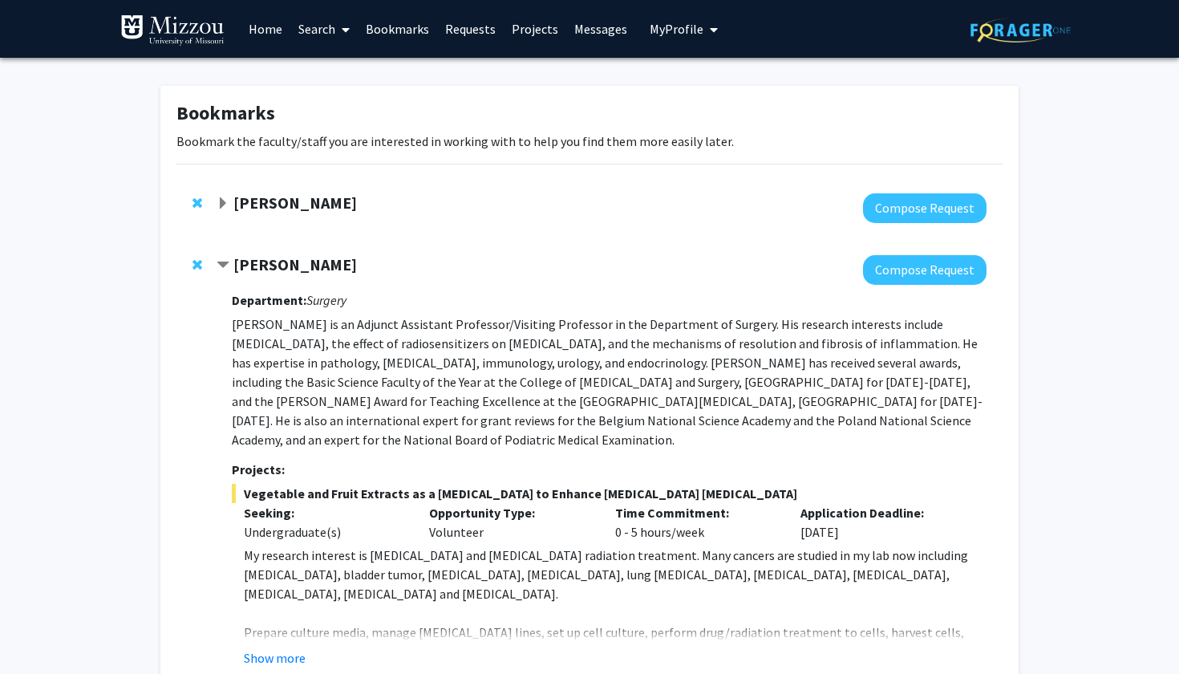
click at [223, 270] on span "Contract Yujiang Fang Bookmark" at bounding box center [223, 265] width 13 height 13
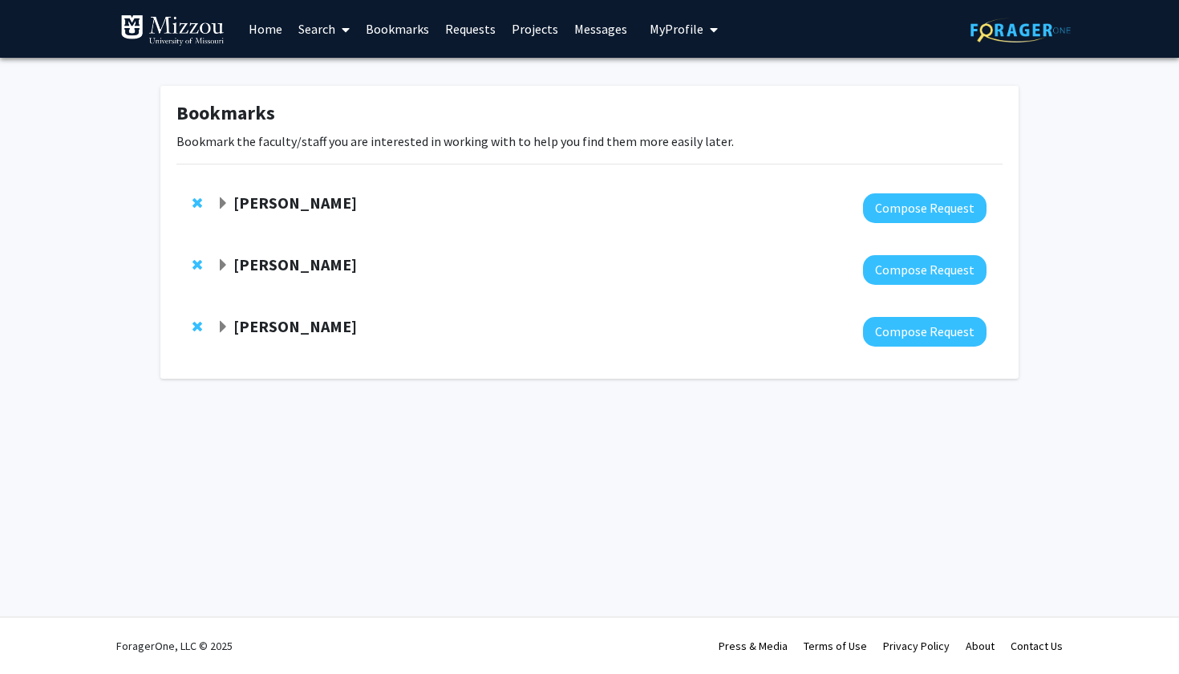
click at [221, 330] on span "Expand Nicholas Gaspelin Bookmark" at bounding box center [223, 327] width 13 height 13
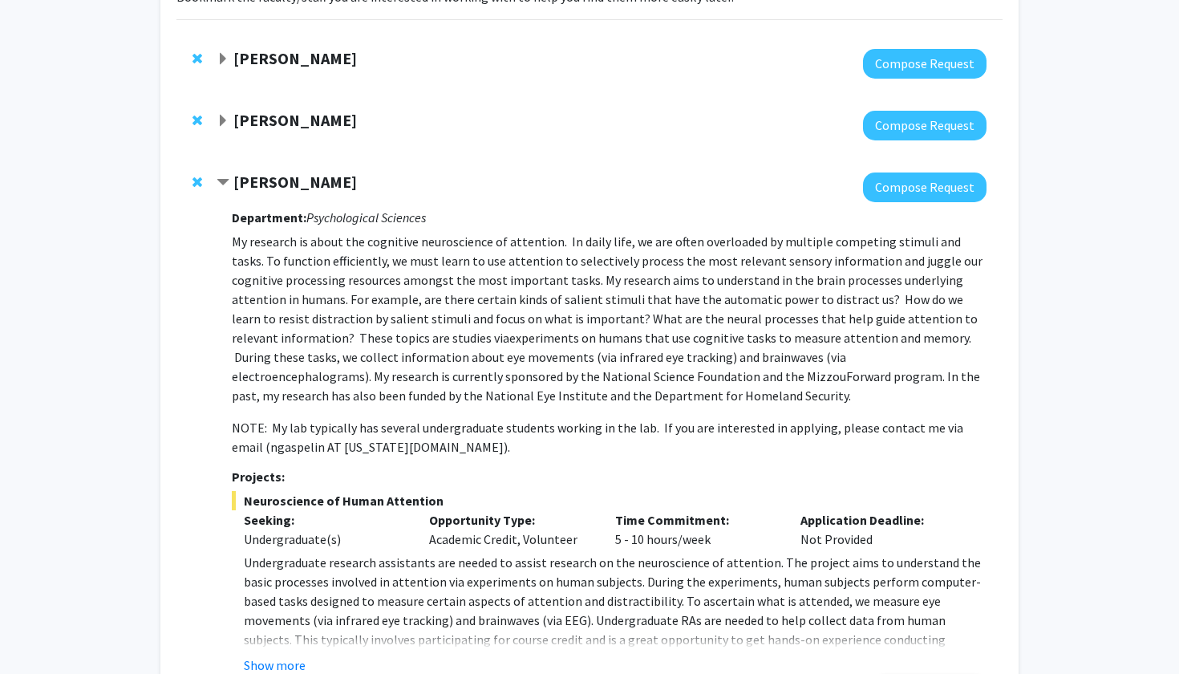
scroll to position [141, 0]
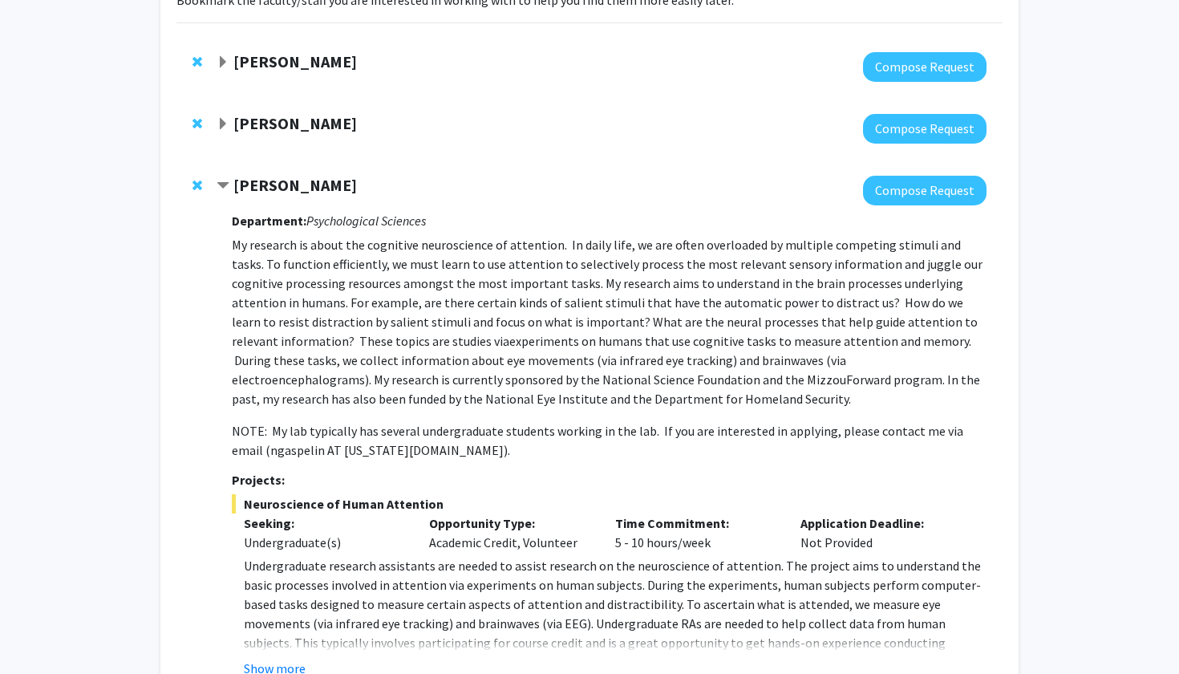
click at [221, 131] on span "Expand Yujiang Fang Bookmark" at bounding box center [223, 124] width 13 height 13
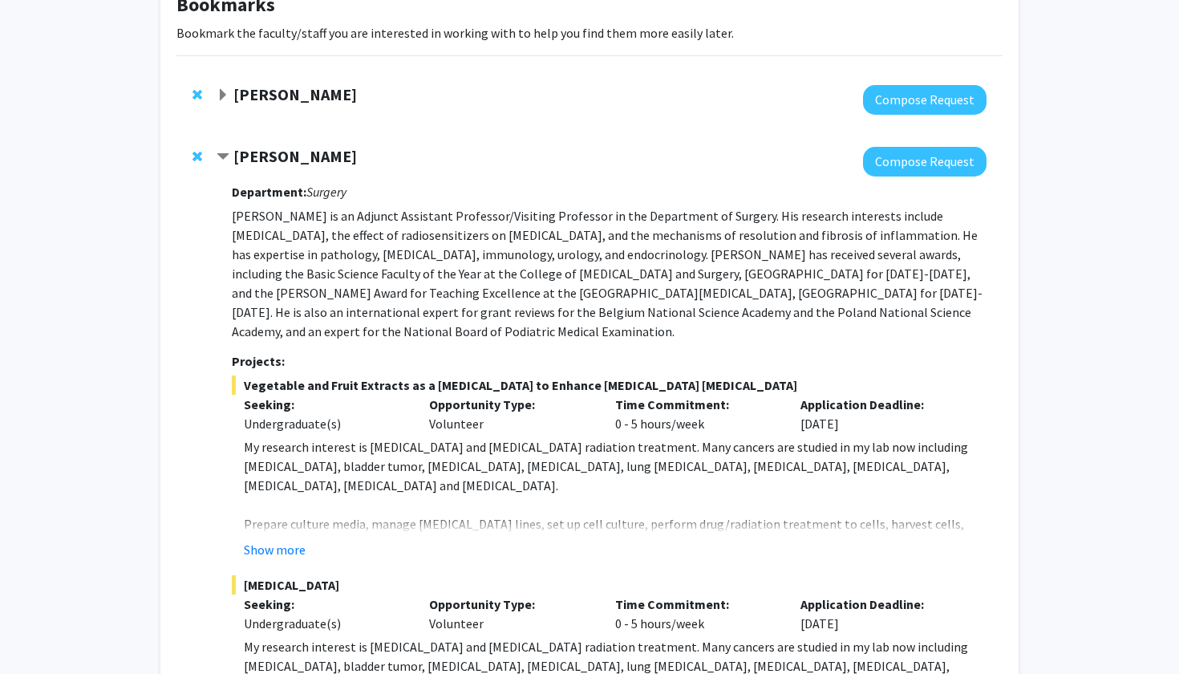
scroll to position [83, 0]
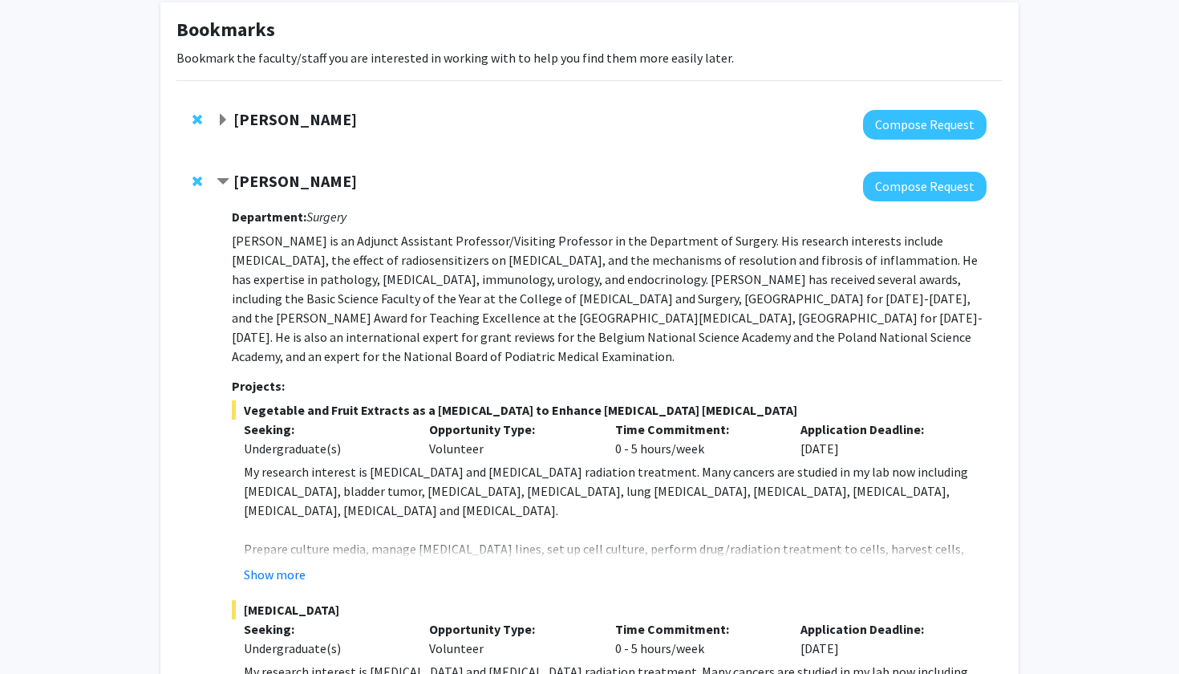
click at [225, 122] on span "Expand Carolyn Orbann Bookmark" at bounding box center [223, 120] width 13 height 13
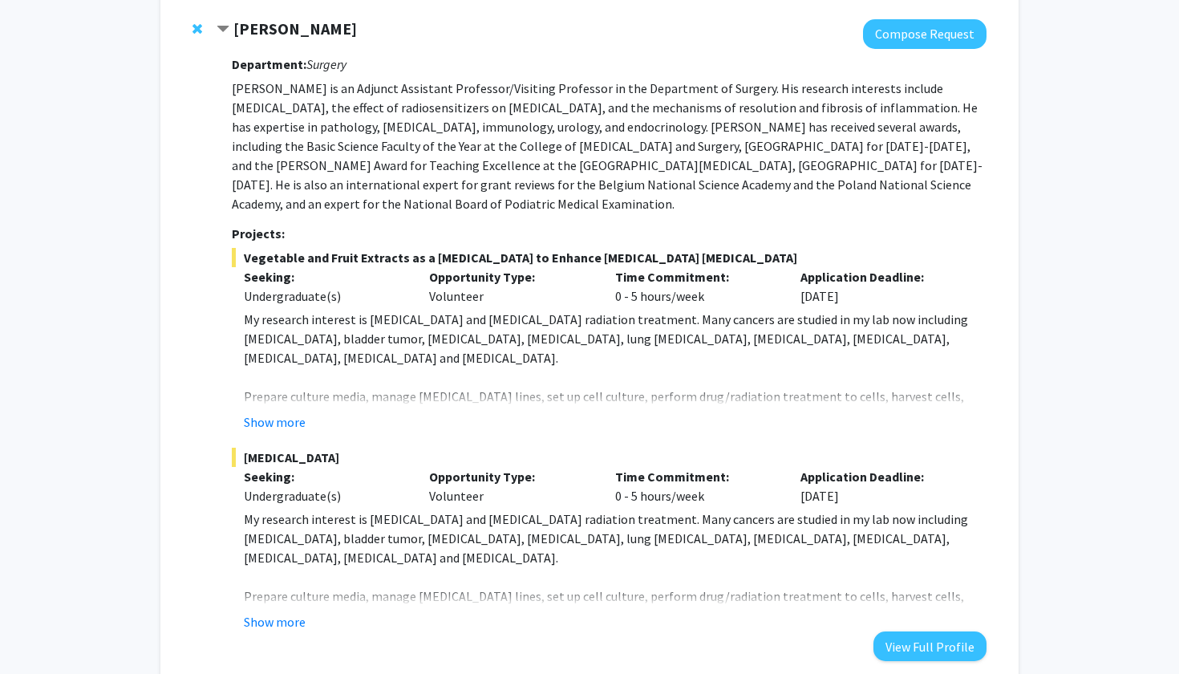
scroll to position [618, 0]
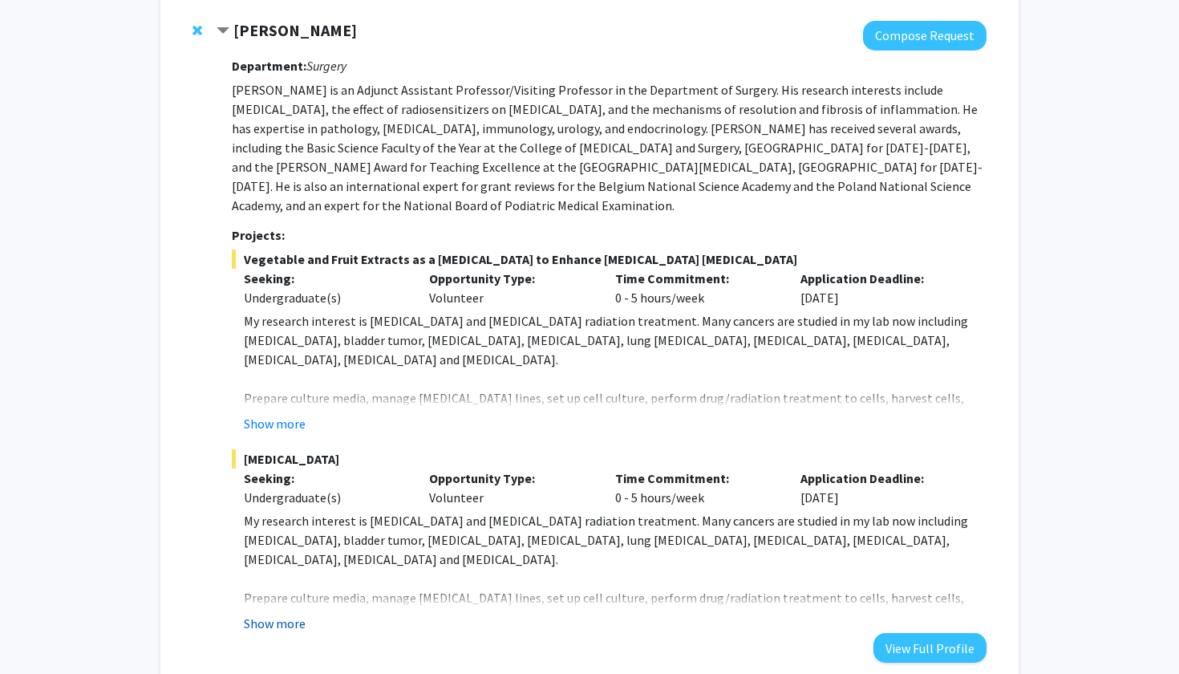
click at [247, 614] on button "Show more" at bounding box center [275, 623] width 62 height 19
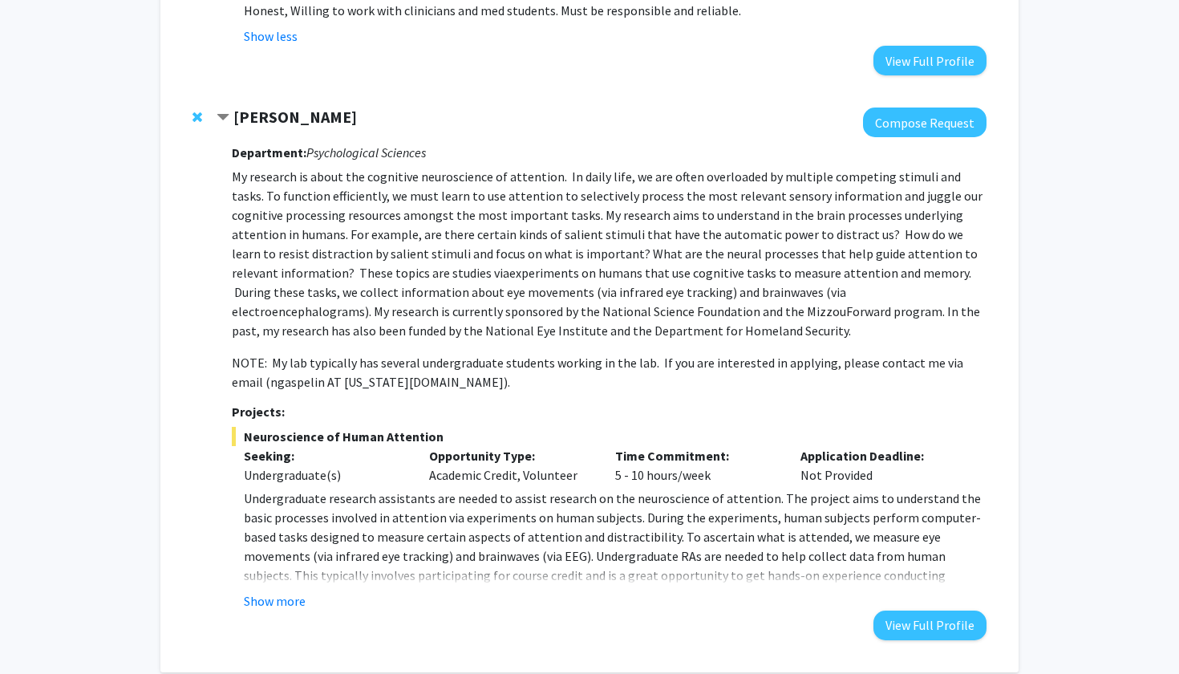
scroll to position [1609, 0]
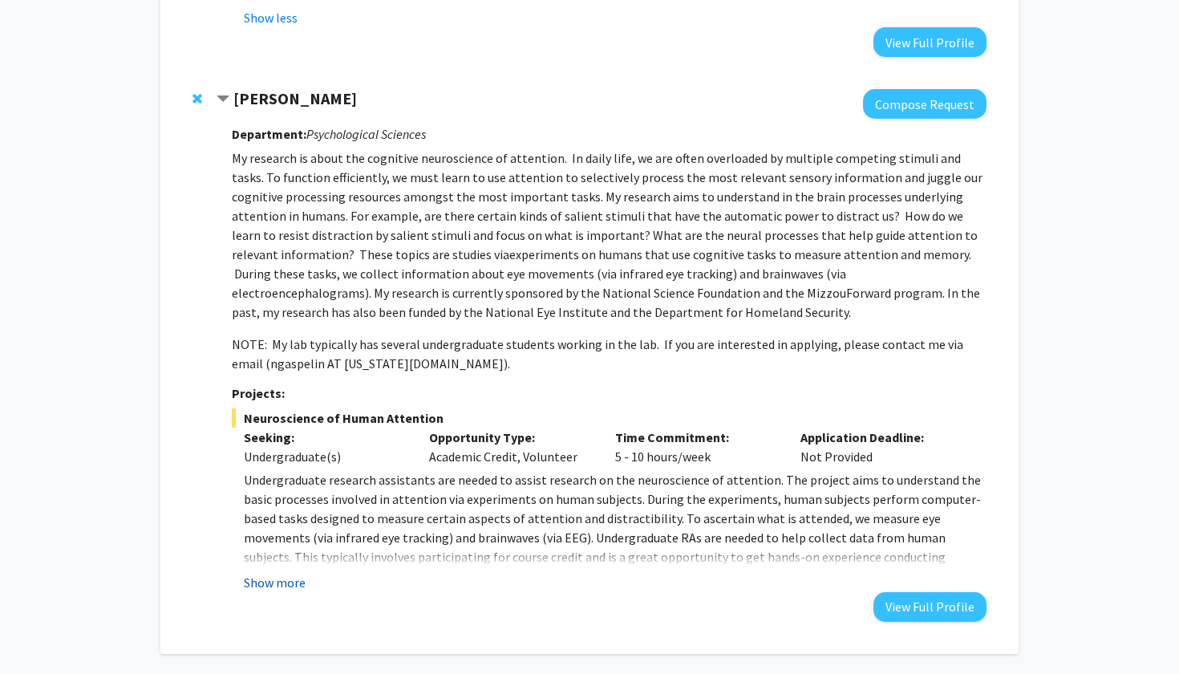
click at [302, 573] on button "Show more" at bounding box center [275, 582] width 62 height 19
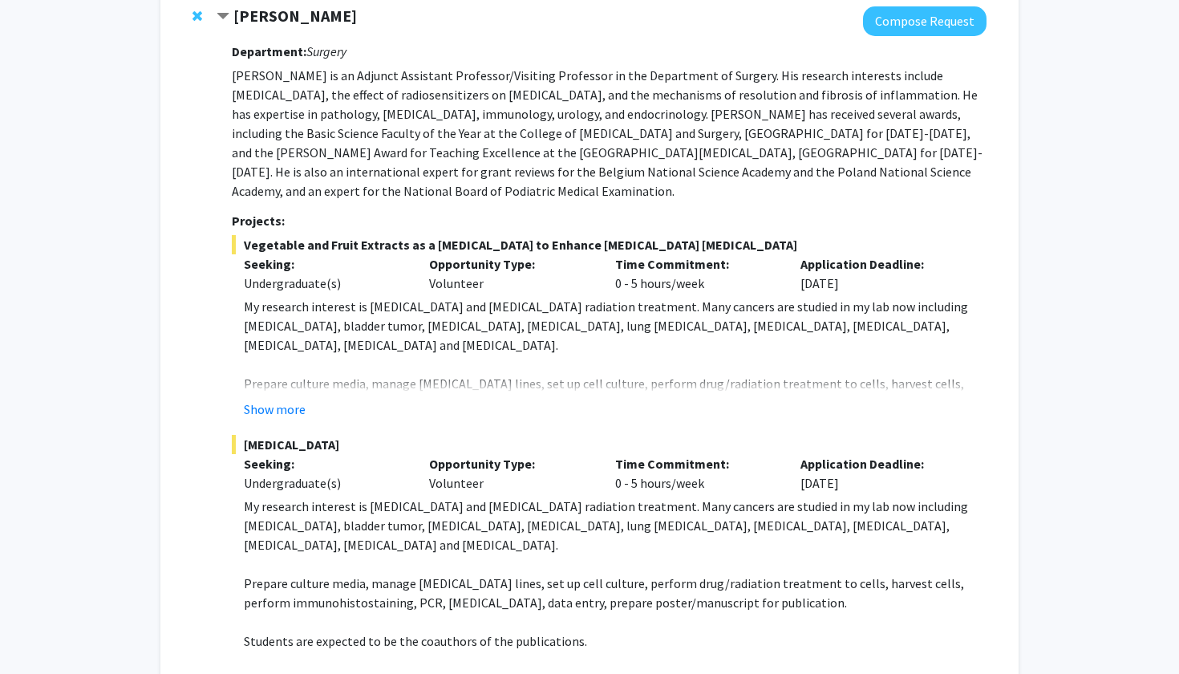
scroll to position [634, 0]
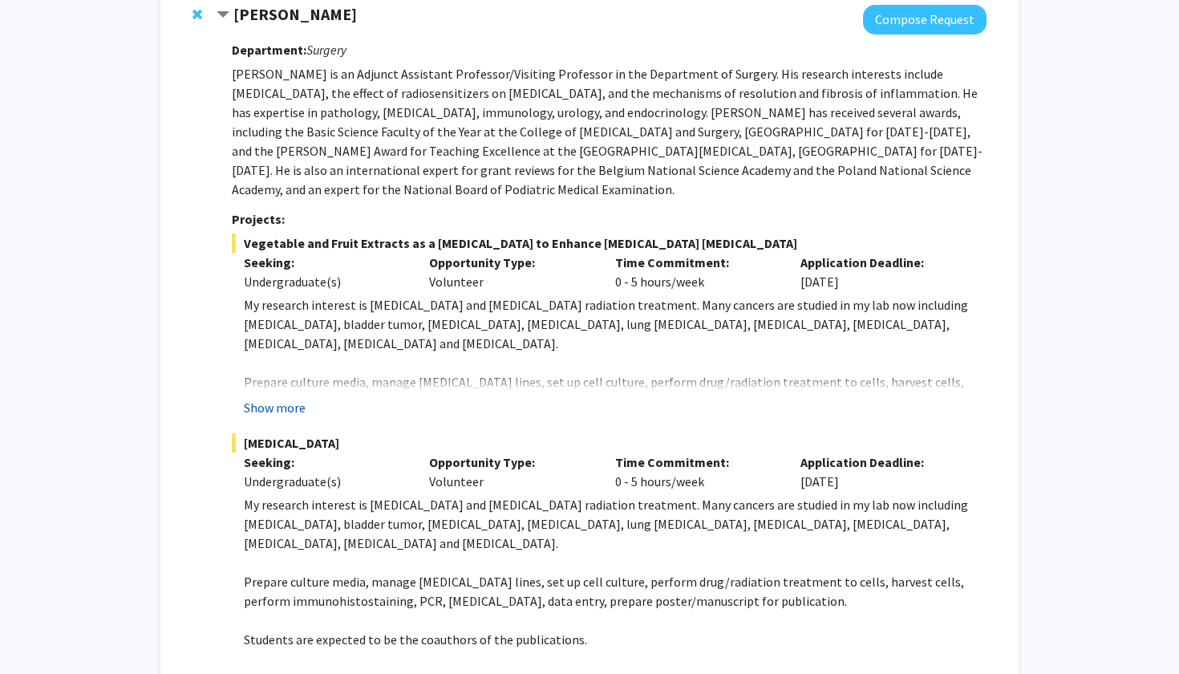
click at [278, 398] on button "Show more" at bounding box center [275, 407] width 62 height 19
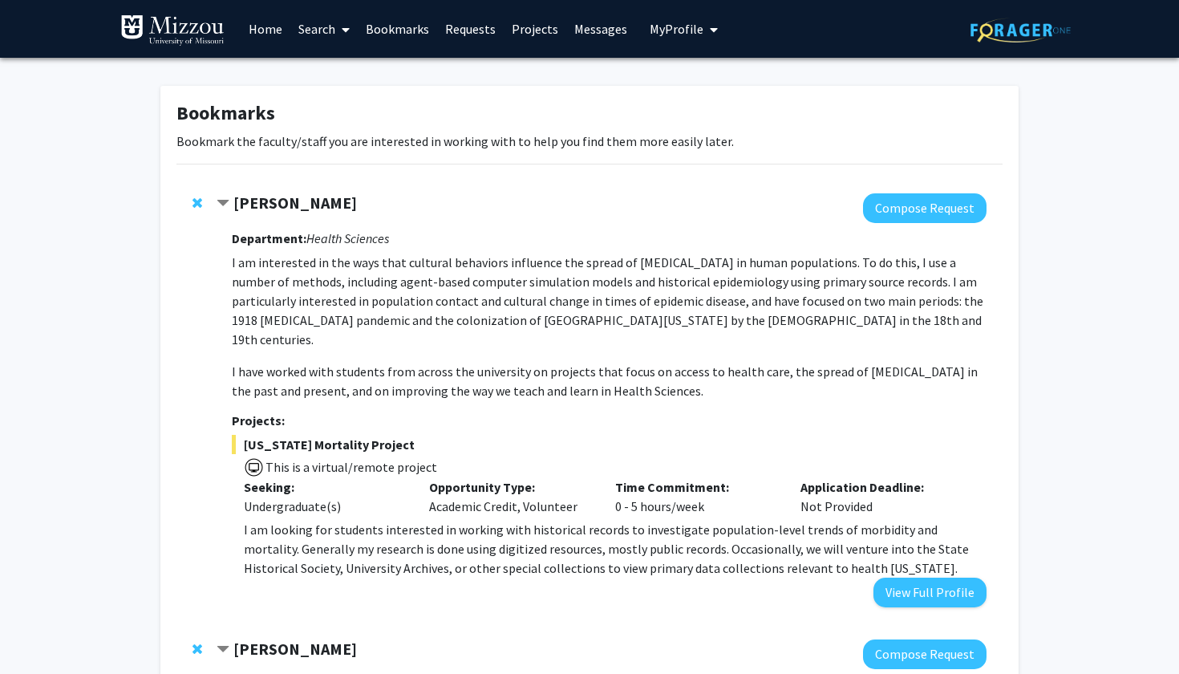
scroll to position [0, 0]
